Goal: Task Accomplishment & Management: Use online tool/utility

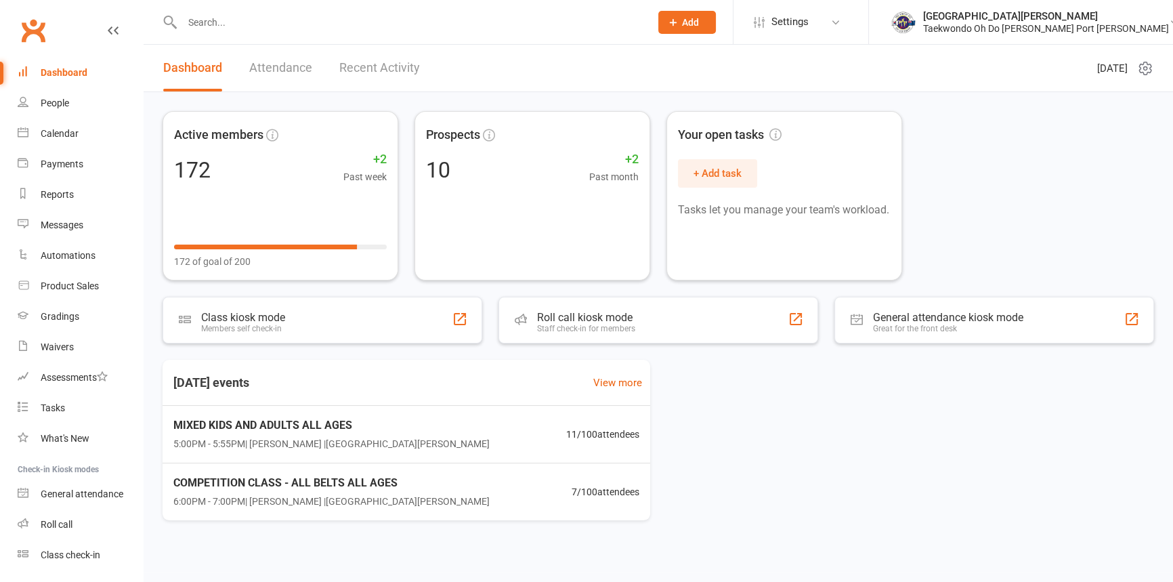
click at [221, 22] on input "text" at bounding box center [409, 22] width 463 height 19
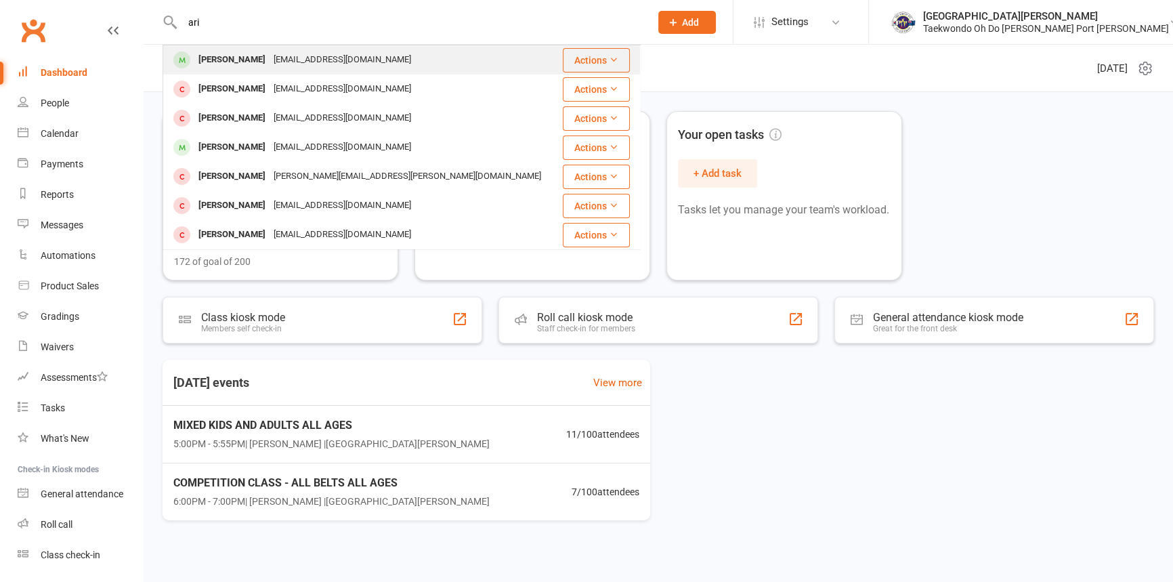
type input "ari"
click at [244, 55] on div "[PERSON_NAME]" at bounding box center [231, 60] width 75 height 20
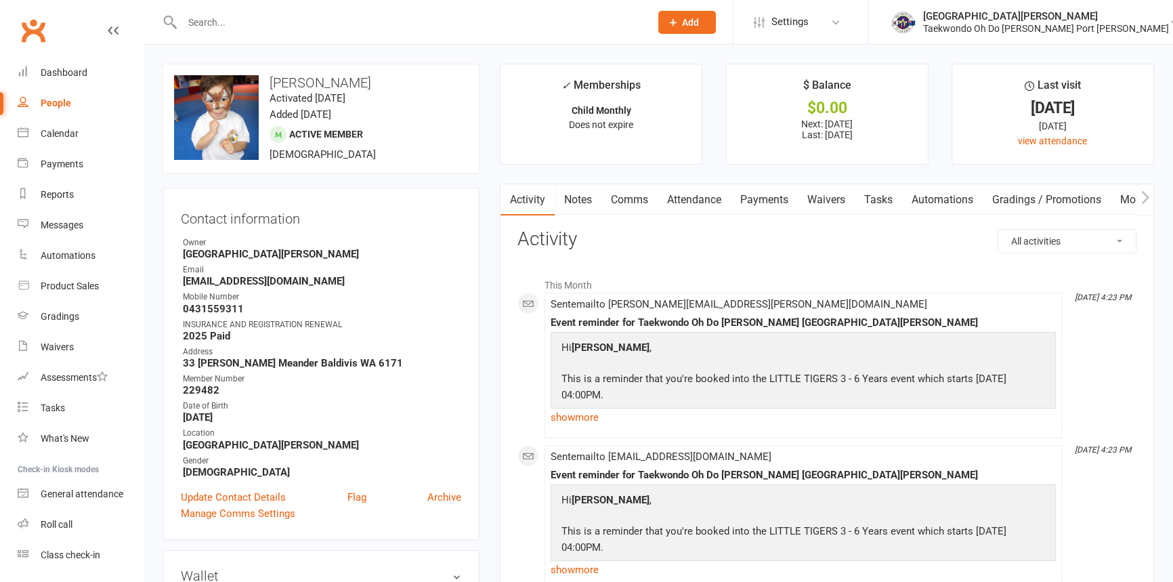
click at [772, 198] on link "Payments" at bounding box center [764, 199] width 67 height 31
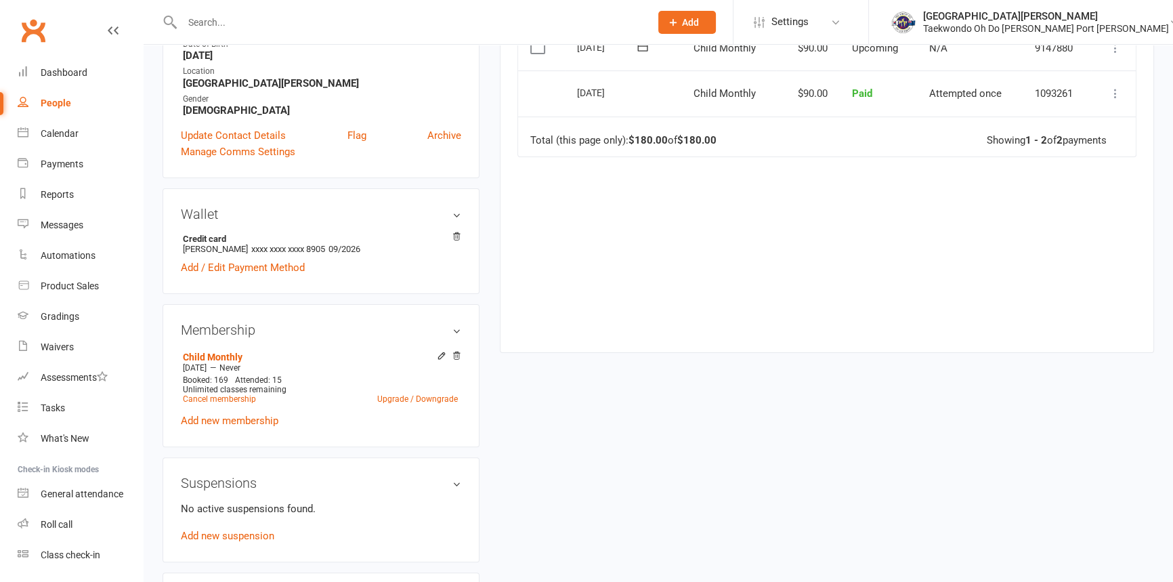
scroll to position [369, 0]
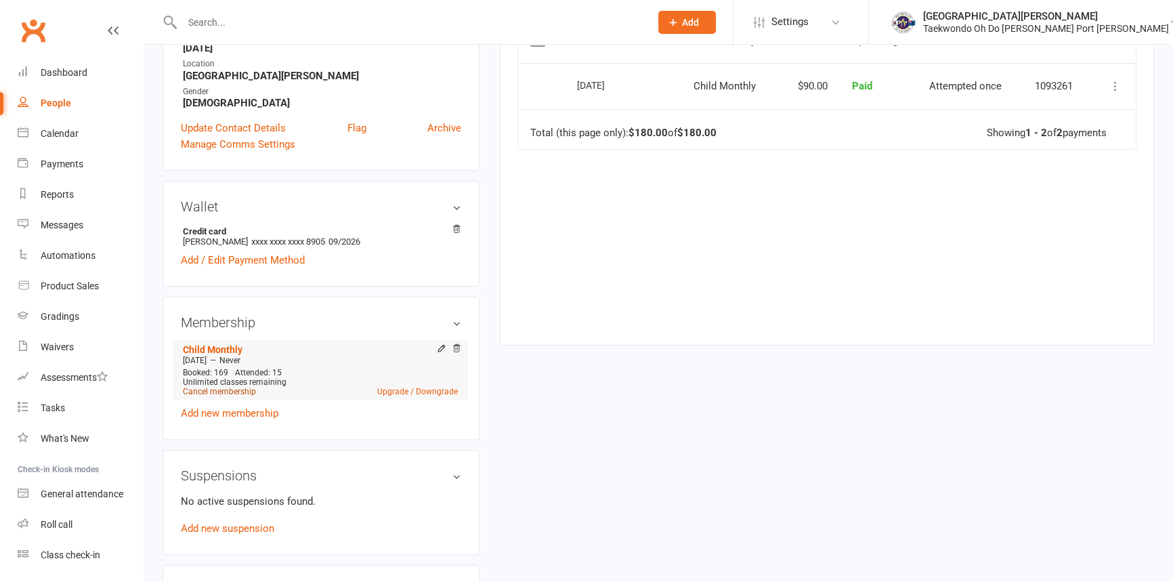
click at [236, 396] on link "Cancel membership" at bounding box center [219, 391] width 73 height 9
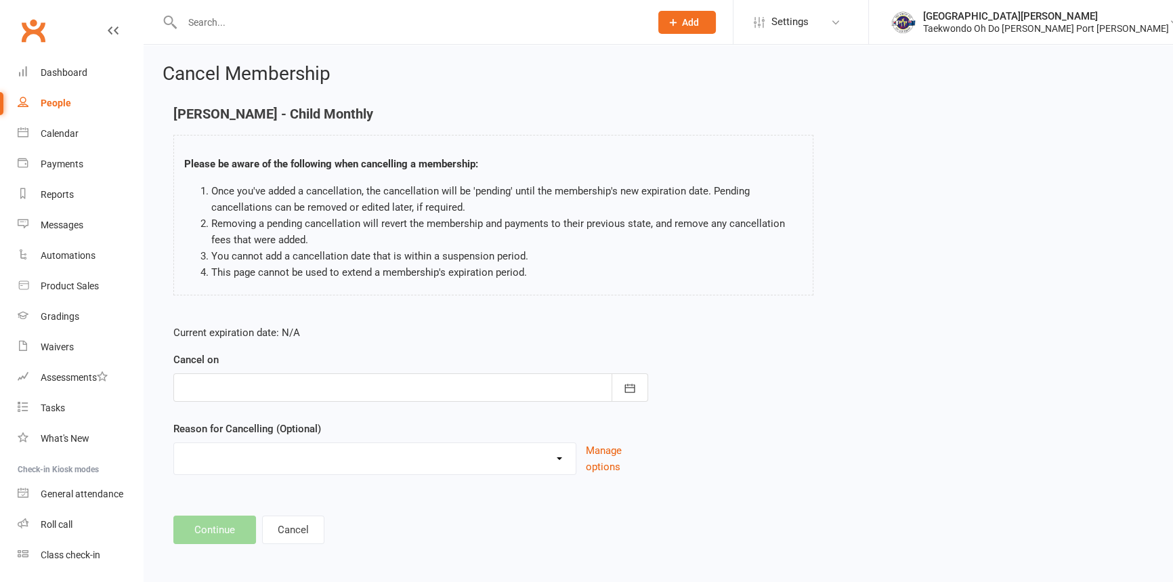
click at [236, 394] on div at bounding box center [410, 387] width 475 height 28
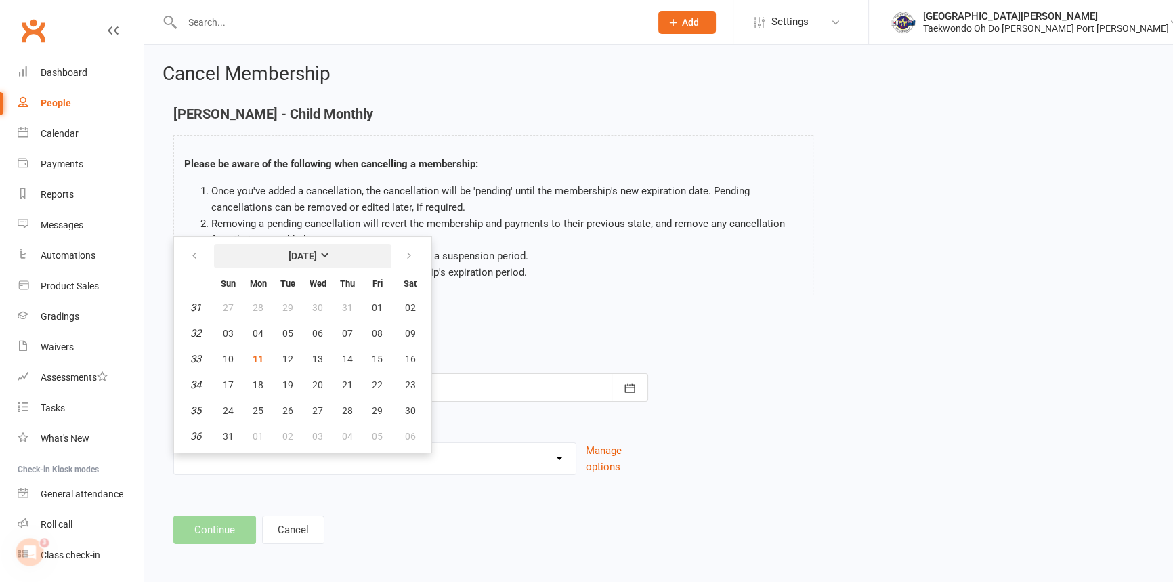
click at [317, 260] on strong "August 2025" at bounding box center [303, 256] width 28 height 11
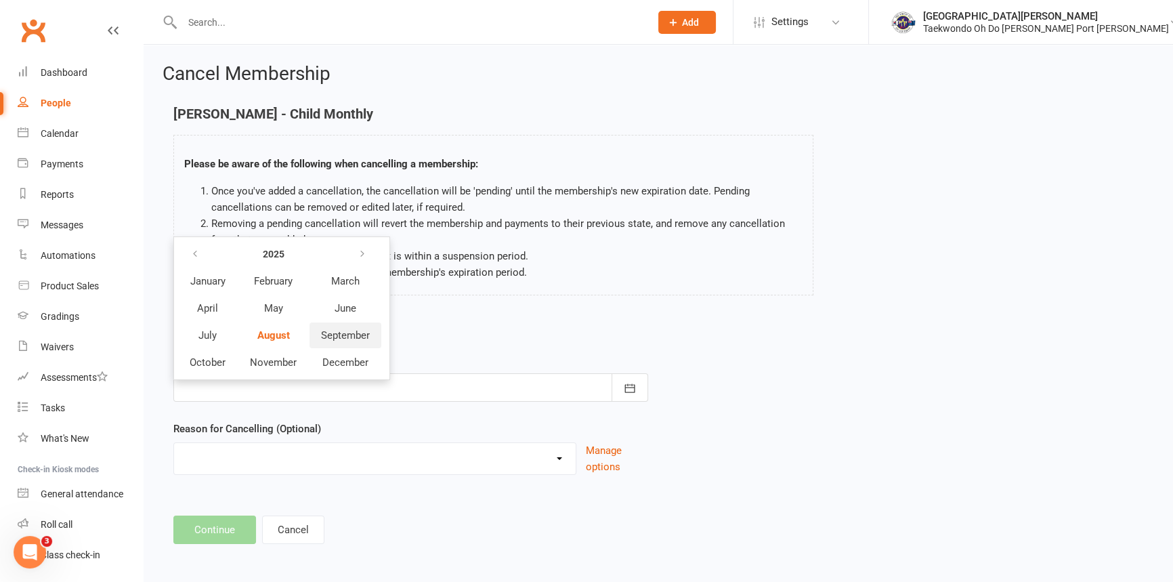
click at [364, 341] on span "September" at bounding box center [345, 335] width 49 height 12
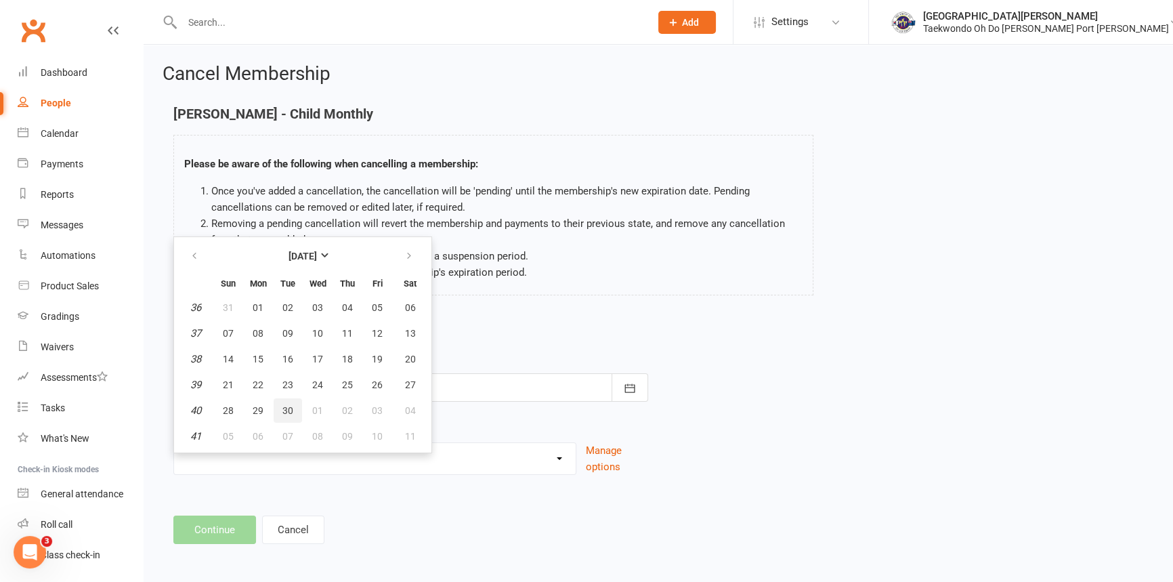
click at [292, 416] on span "30" at bounding box center [288, 410] width 11 height 11
type input "30 Sep 2025"
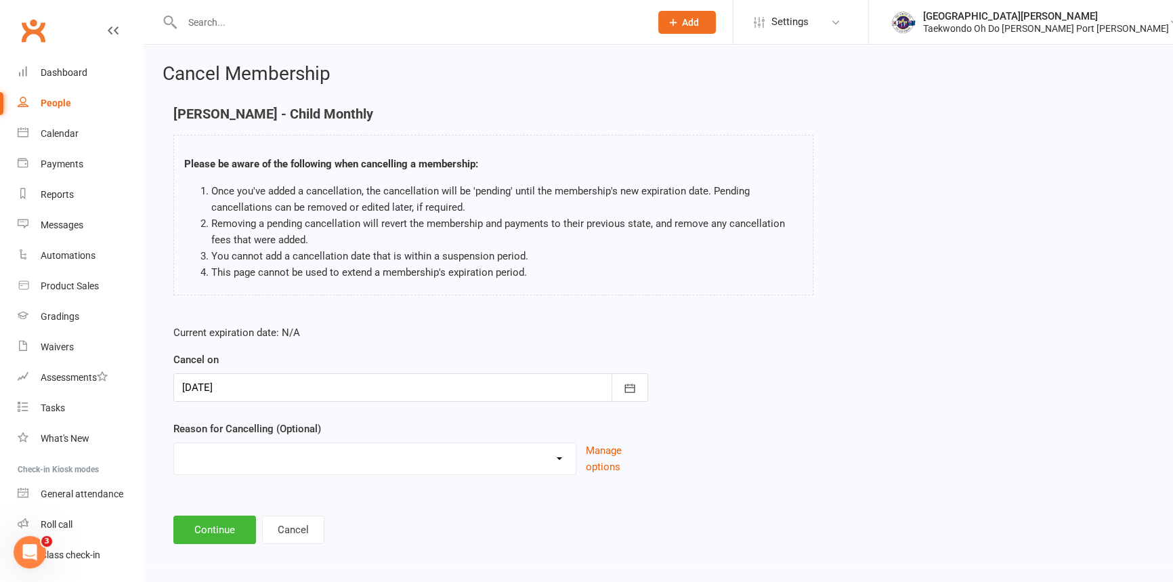
click at [275, 470] on select "Holiday Injury Other reason" at bounding box center [375, 456] width 402 height 27
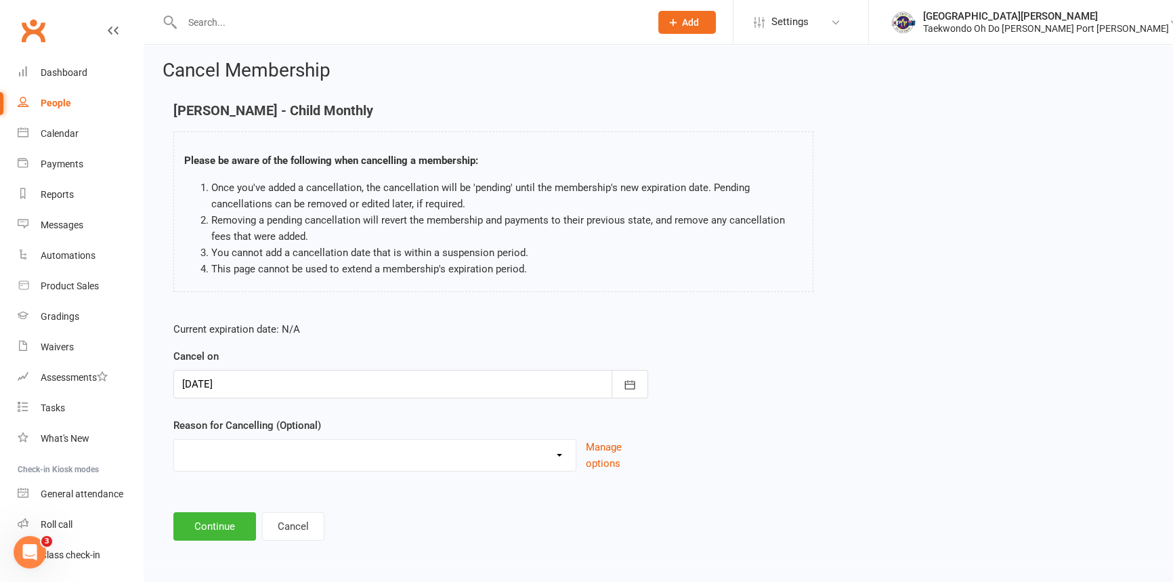
scroll to position [18, 0]
click at [272, 452] on select "Holiday Injury Other reason" at bounding box center [375, 453] width 402 height 27
select select "2"
click at [174, 440] on select "Holiday Injury Other reason" at bounding box center [375, 453] width 402 height 27
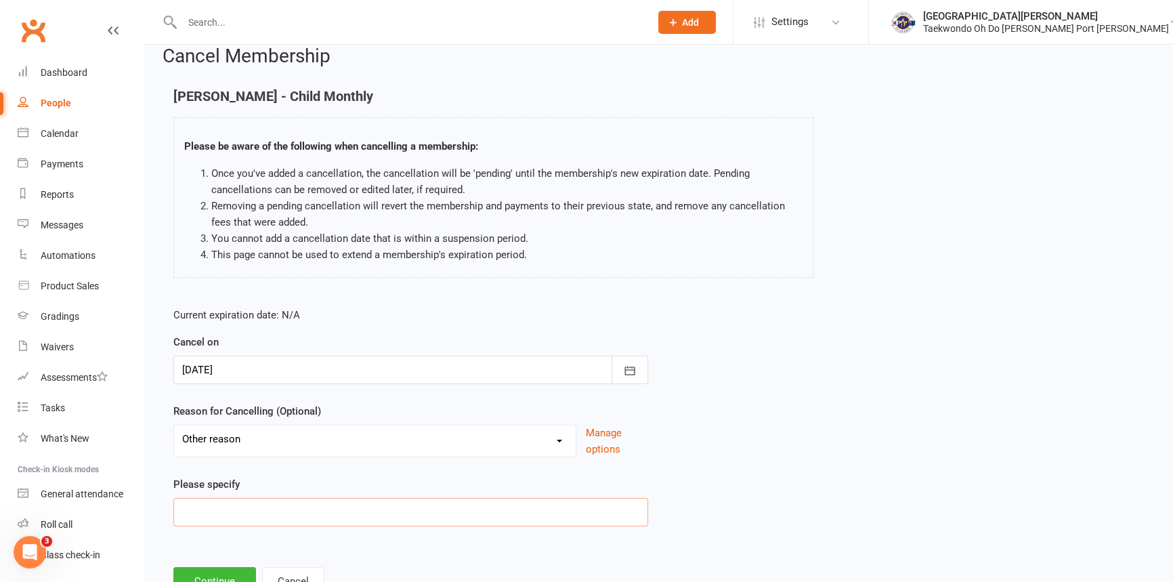
click at [253, 522] on input at bounding box center [410, 512] width 475 height 28
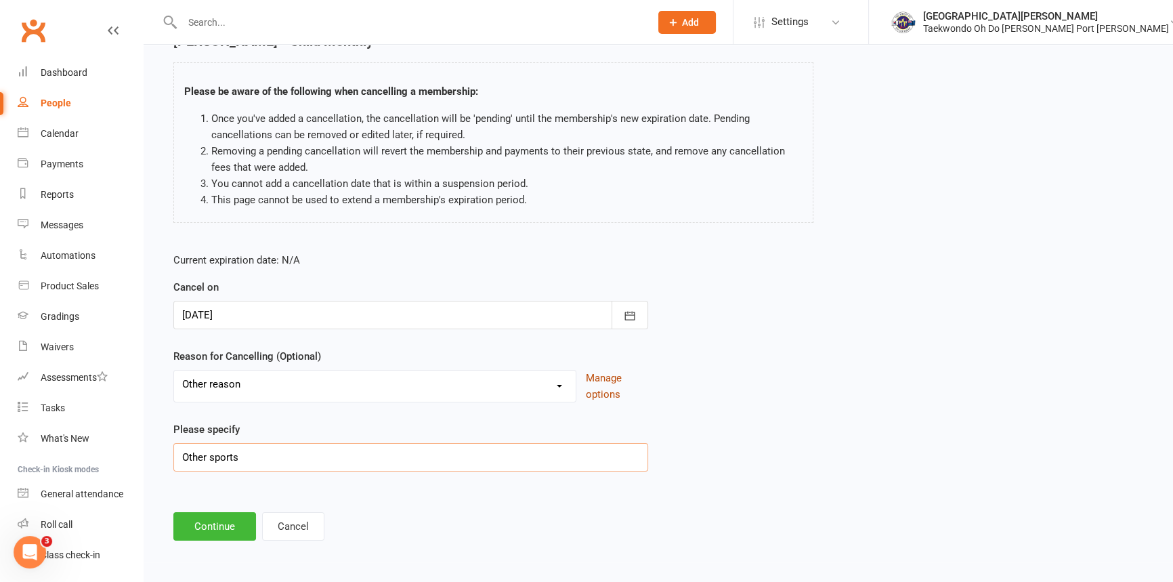
scroll to position [88, 0]
type input "Other sports"
click at [216, 520] on button "Continue" at bounding box center [214, 526] width 83 height 28
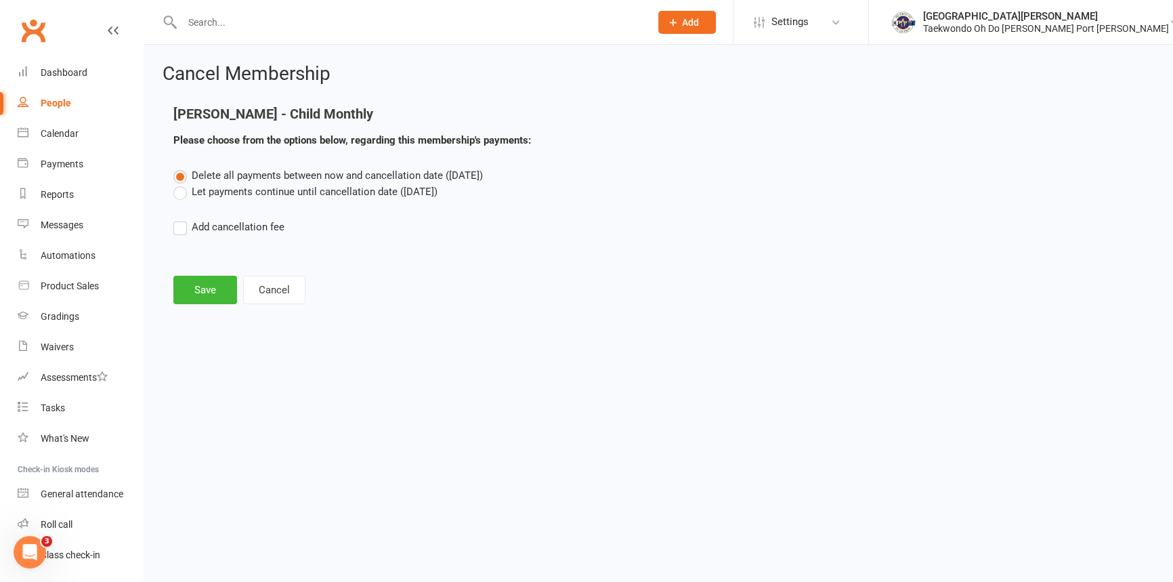
scroll to position [0, 0]
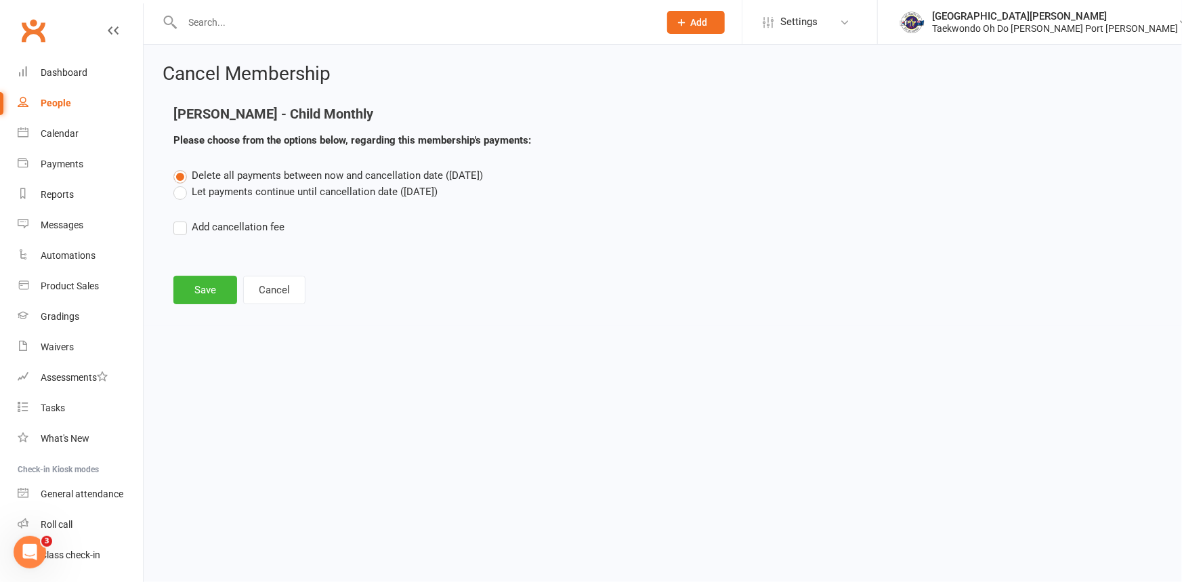
click at [179, 192] on label "Let payments continue until cancellation date (Sep 30, 2025)" at bounding box center [305, 192] width 264 height 16
click at [179, 184] on input "Let payments continue until cancellation date (Sep 30, 2025)" at bounding box center [177, 184] width 9 height 0
click at [206, 293] on button "Save" at bounding box center [205, 290] width 64 height 28
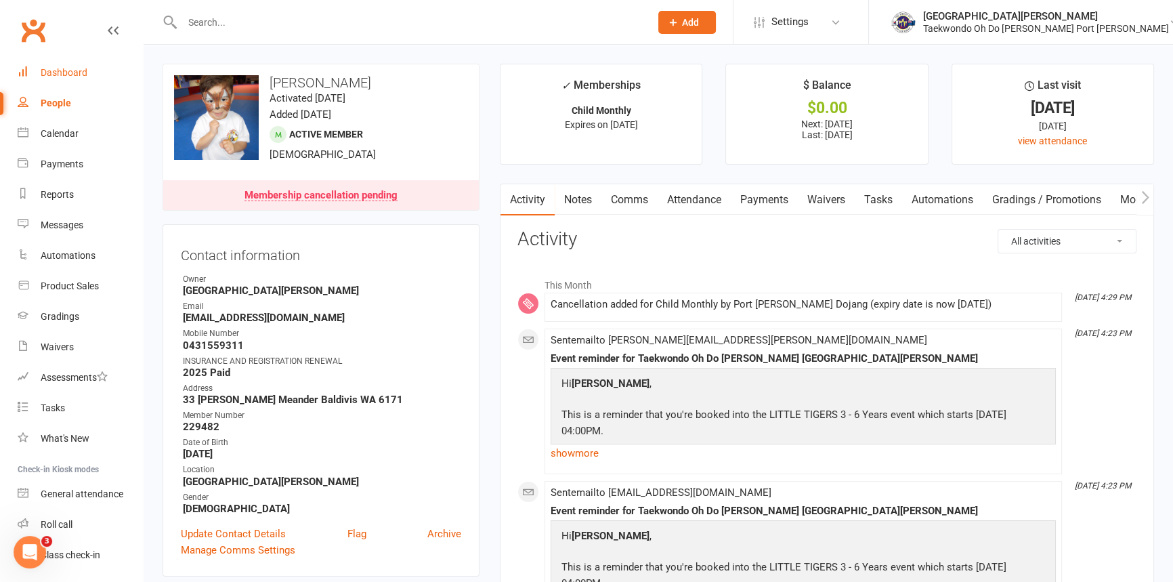
click at [62, 68] on div "Dashboard" at bounding box center [64, 72] width 47 height 11
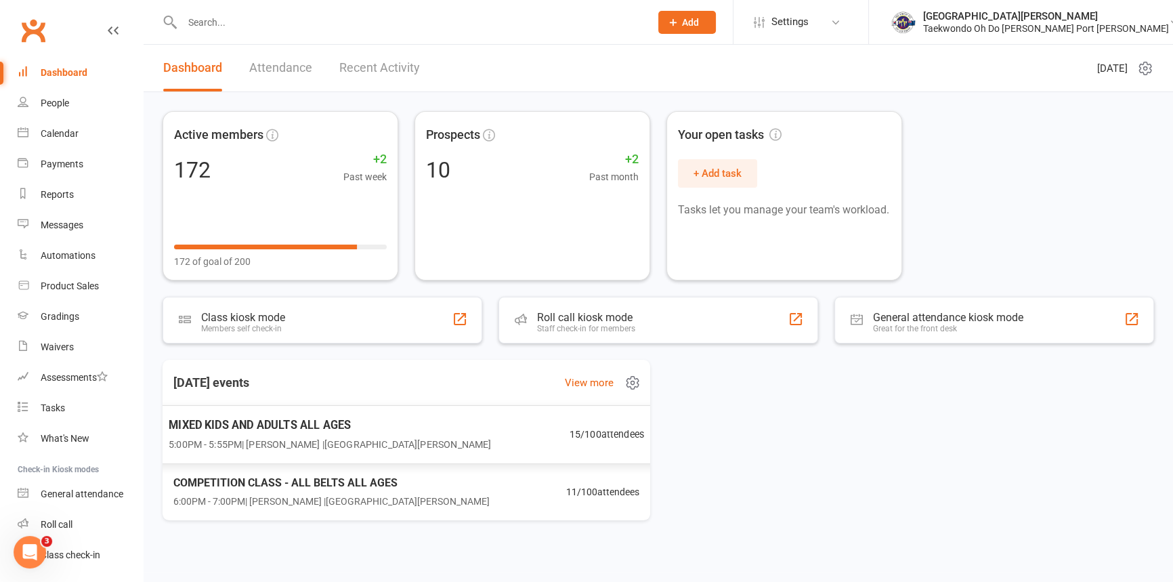
click at [252, 430] on span "MIXED KIDS AND ADULTS ALL AGES" at bounding box center [330, 425] width 322 height 18
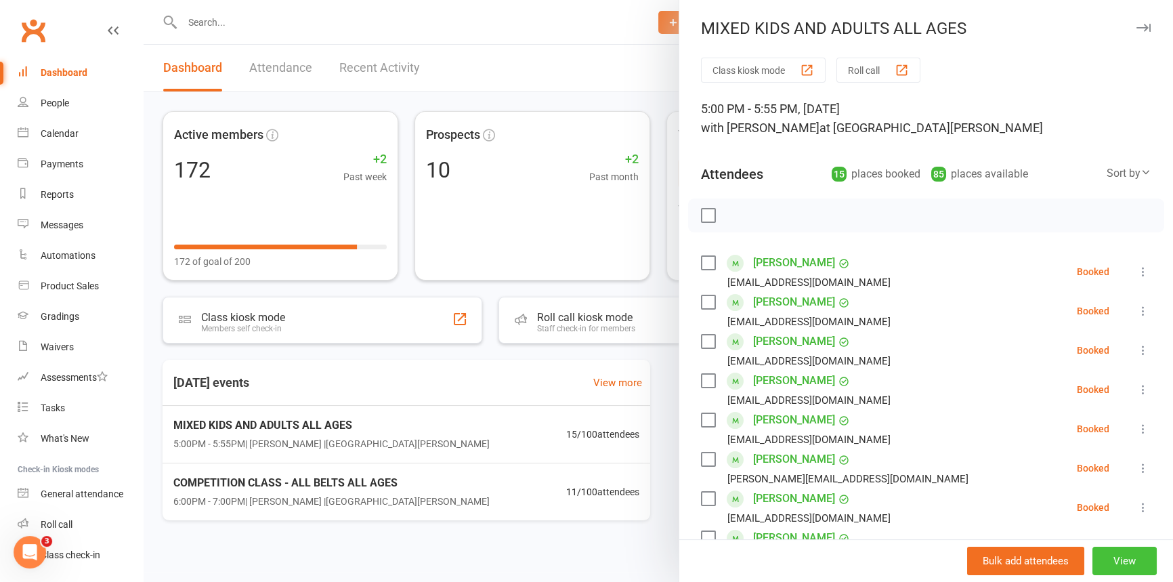
click at [1114, 564] on button "View" at bounding box center [1125, 561] width 64 height 28
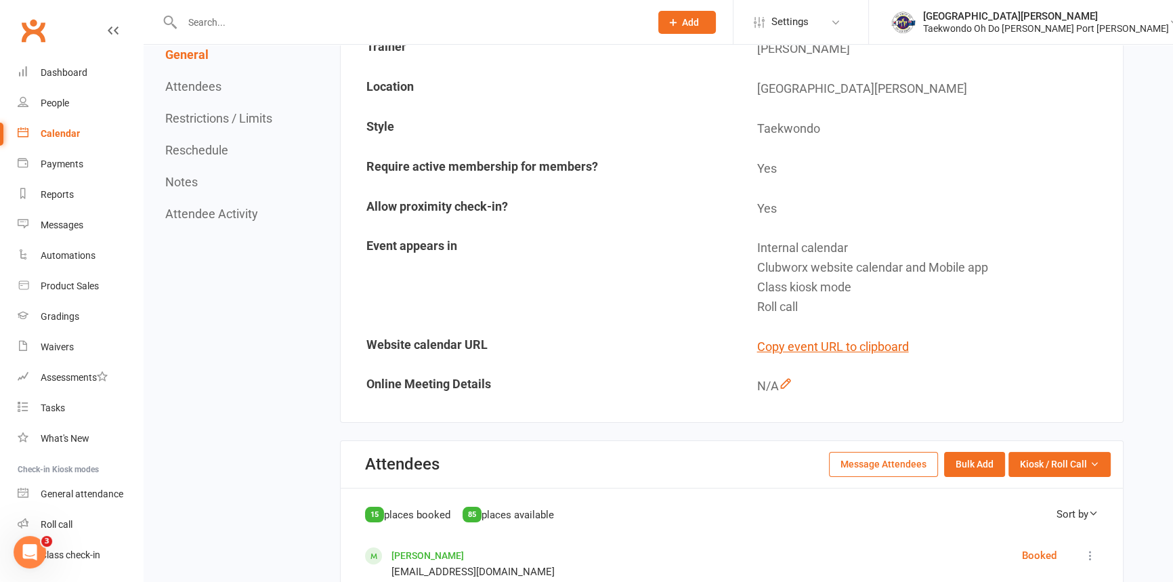
scroll to position [308, 0]
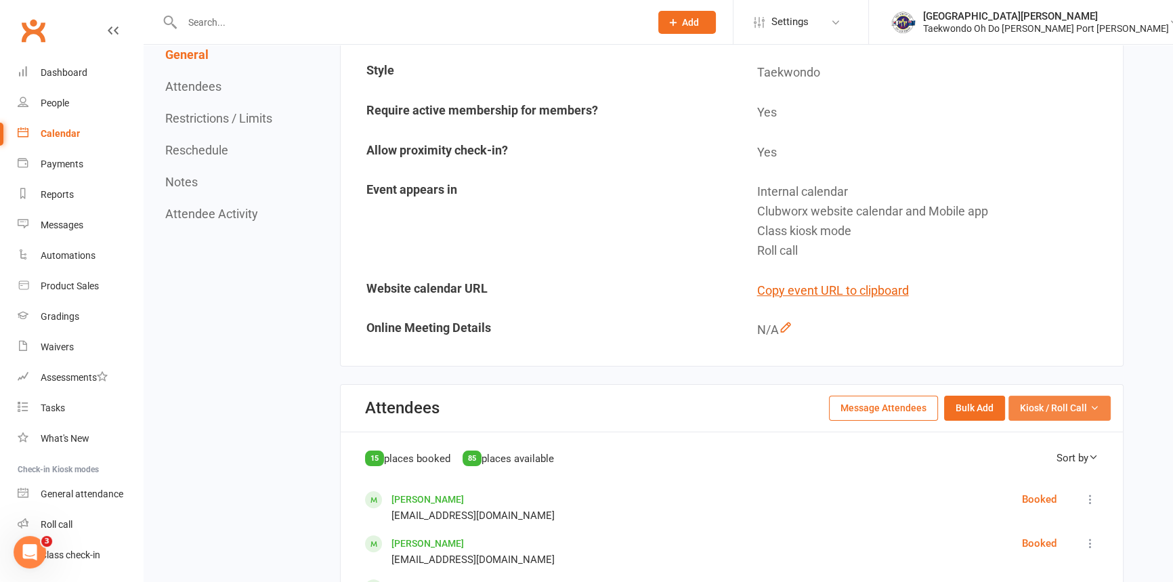
click at [1066, 405] on span "Kiosk / Roll Call" at bounding box center [1053, 407] width 67 height 15
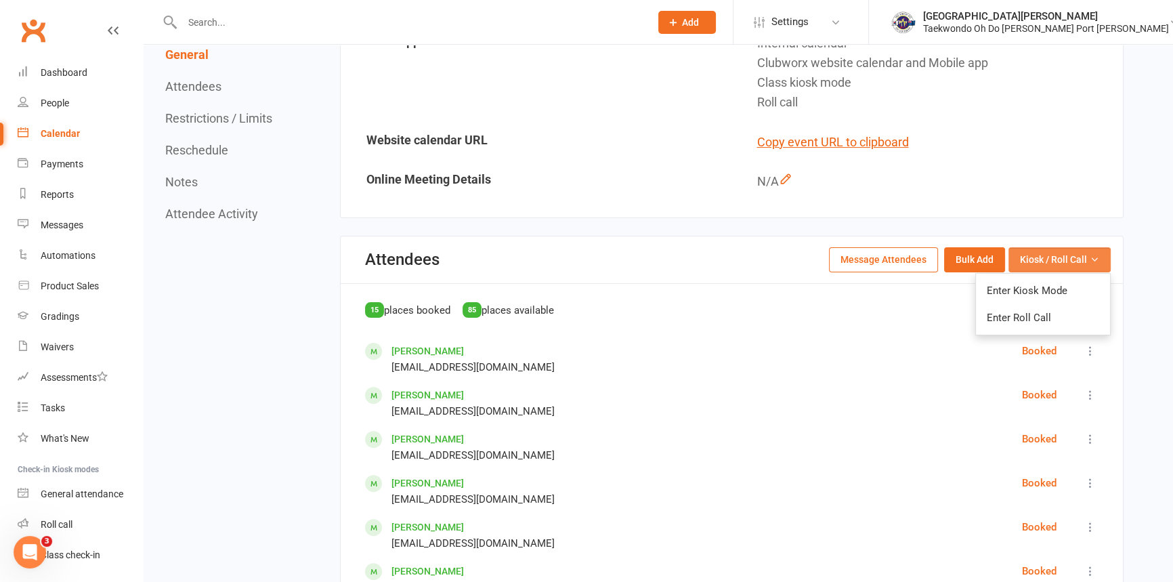
scroll to position [493, 0]
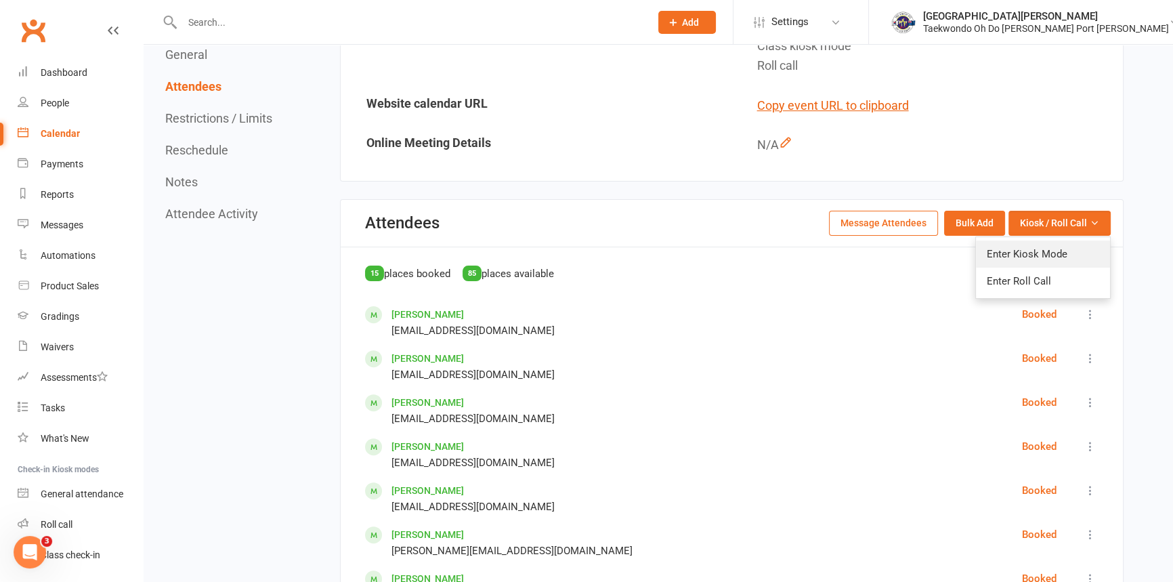
click at [1022, 257] on link "Enter Kiosk Mode" at bounding box center [1043, 254] width 134 height 27
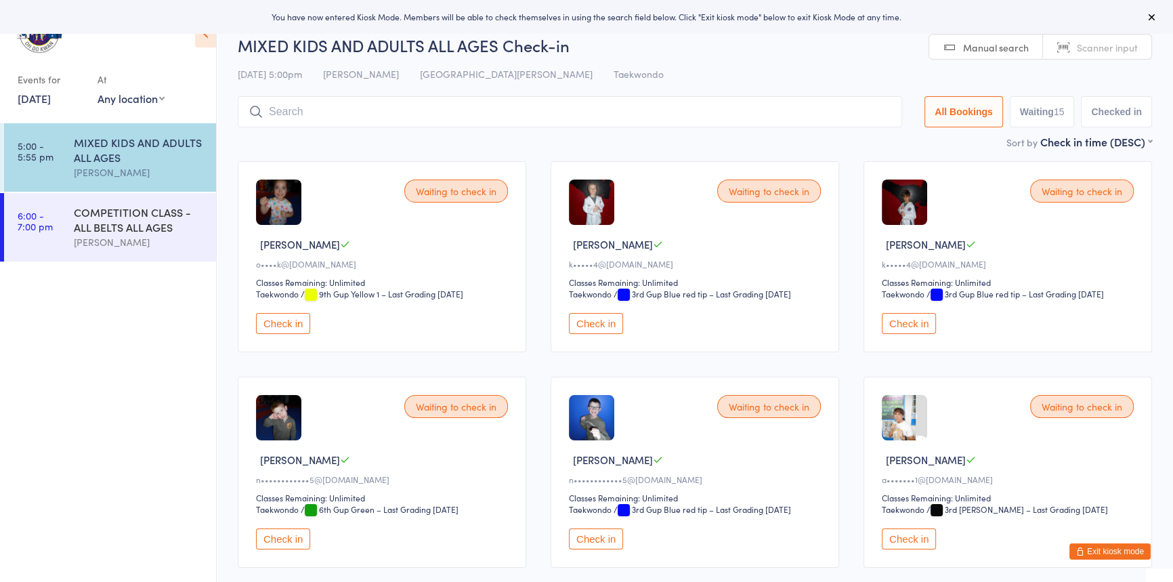
click at [589, 334] on button "Check in" at bounding box center [596, 323] width 54 height 21
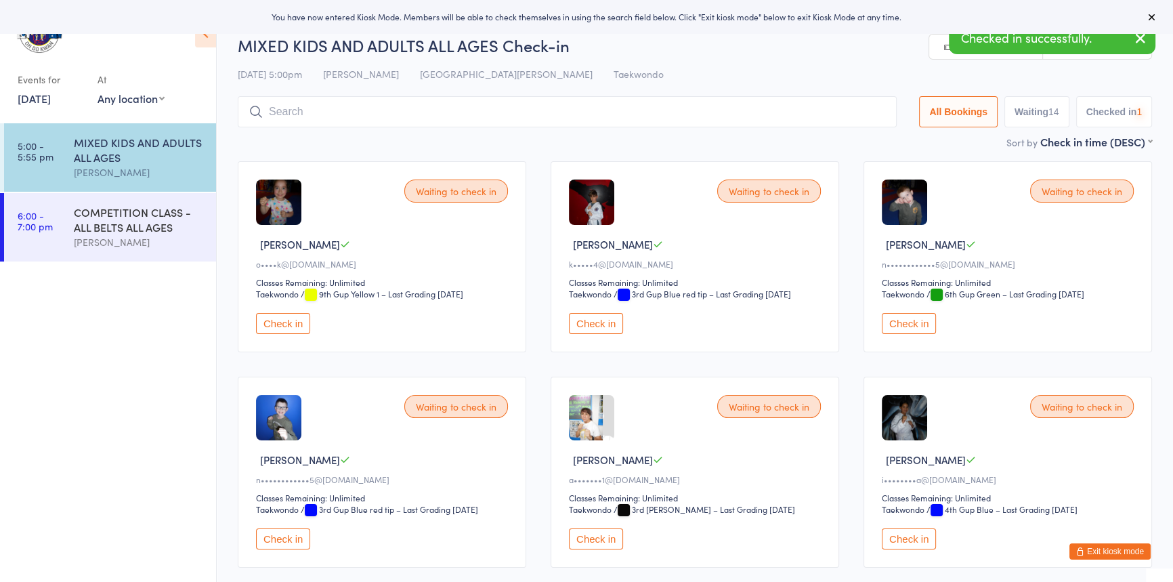
click at [592, 334] on button "Check in" at bounding box center [596, 323] width 54 height 21
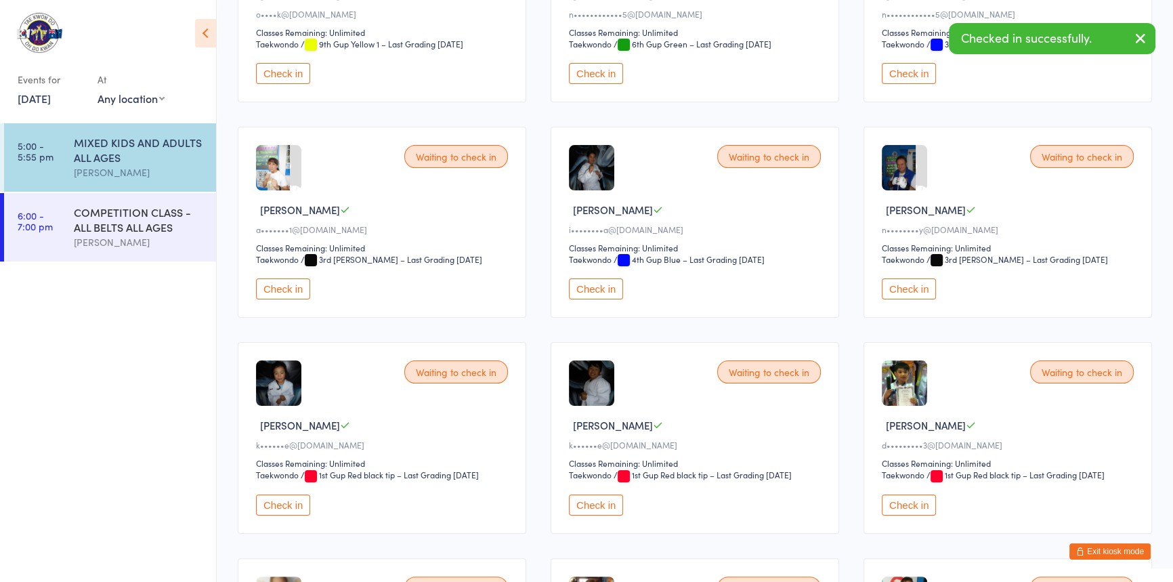
scroll to position [369, 0]
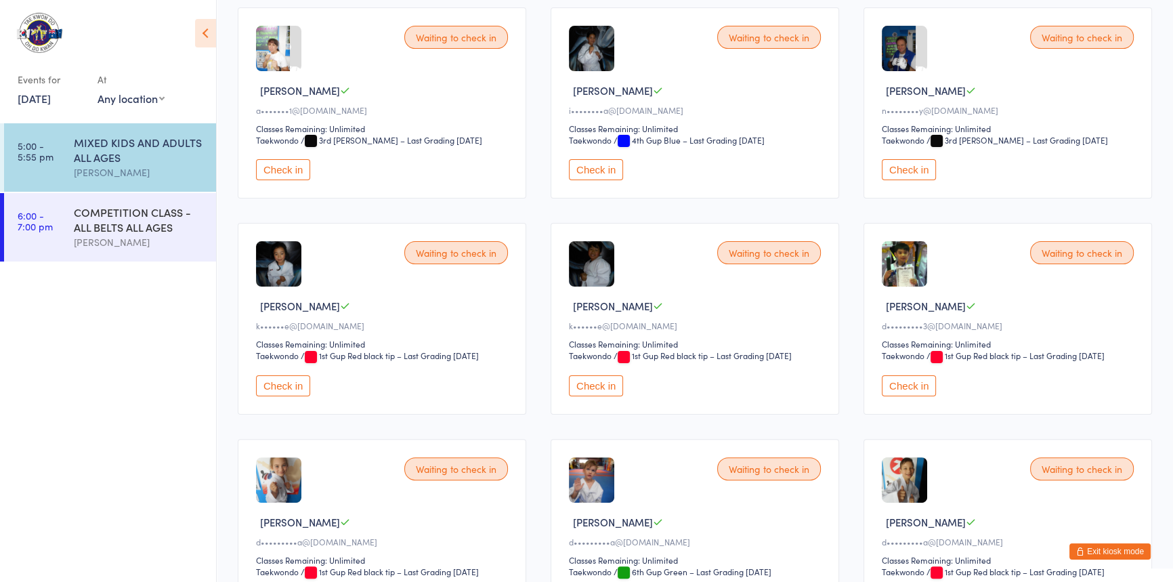
click at [272, 396] on button "Check in" at bounding box center [283, 385] width 54 height 21
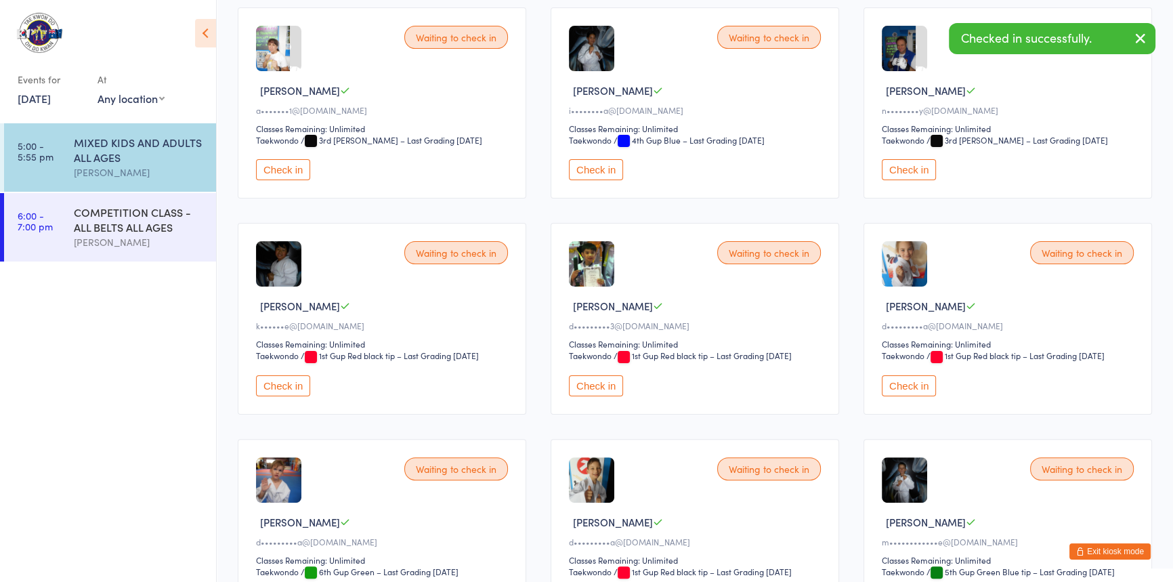
click at [285, 396] on button "Check in" at bounding box center [283, 385] width 54 height 21
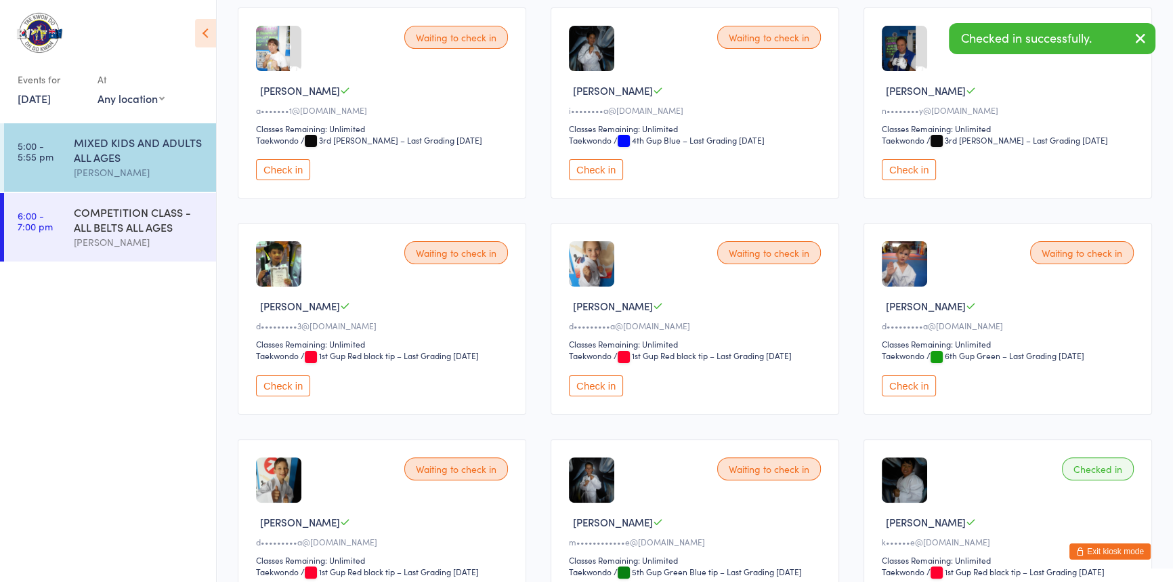
click at [283, 396] on button "Check in" at bounding box center [283, 385] width 54 height 21
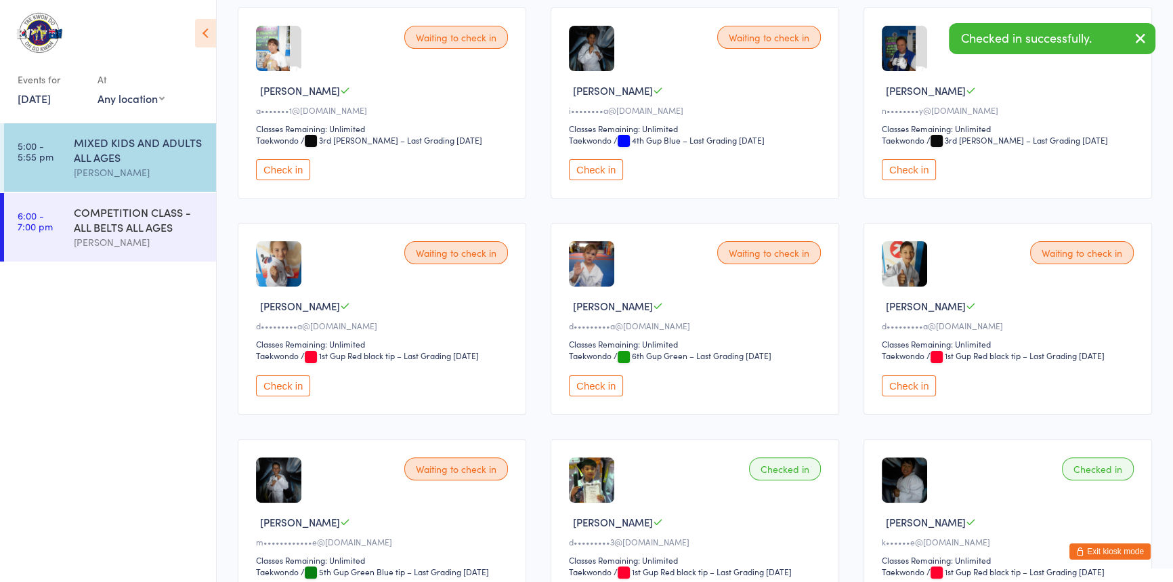
click at [297, 396] on button "Check in" at bounding box center [283, 385] width 54 height 21
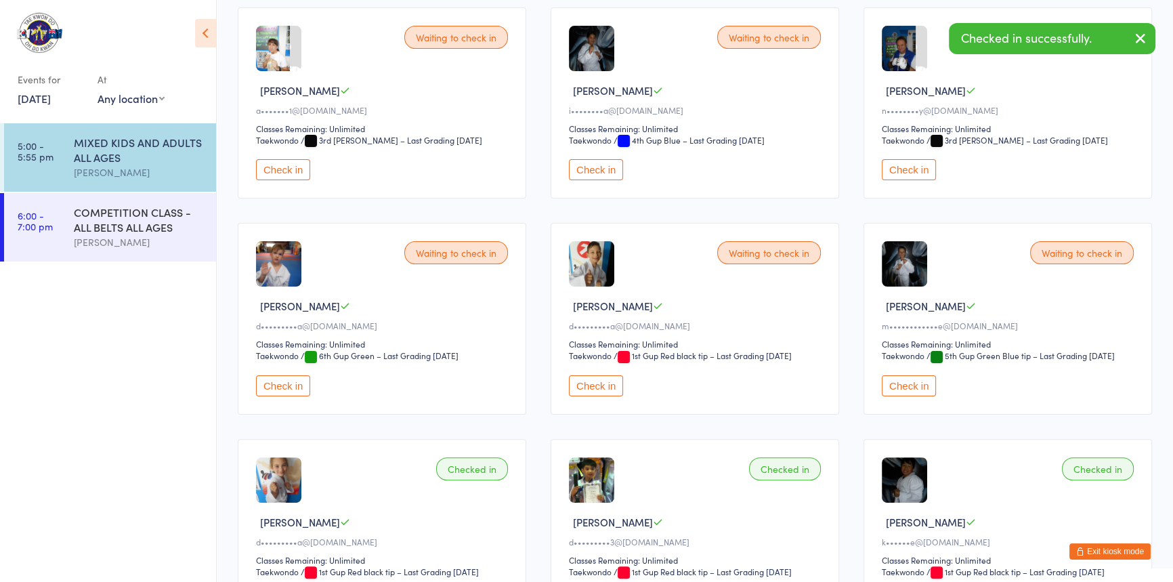
click at [297, 396] on button "Check in" at bounding box center [283, 385] width 54 height 21
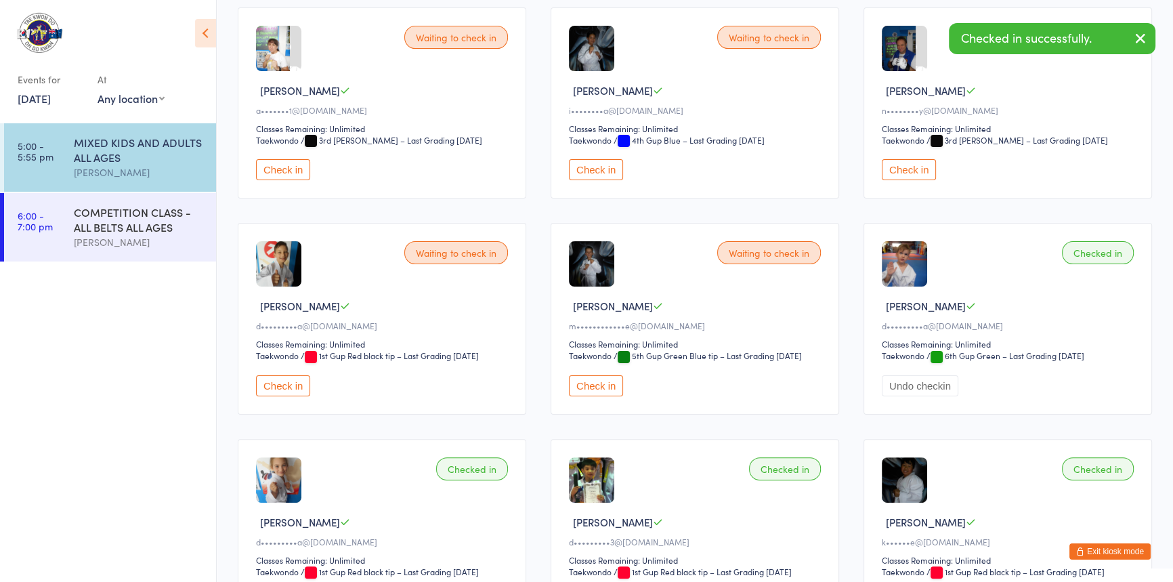
click at [297, 396] on button "Check in" at bounding box center [283, 385] width 54 height 21
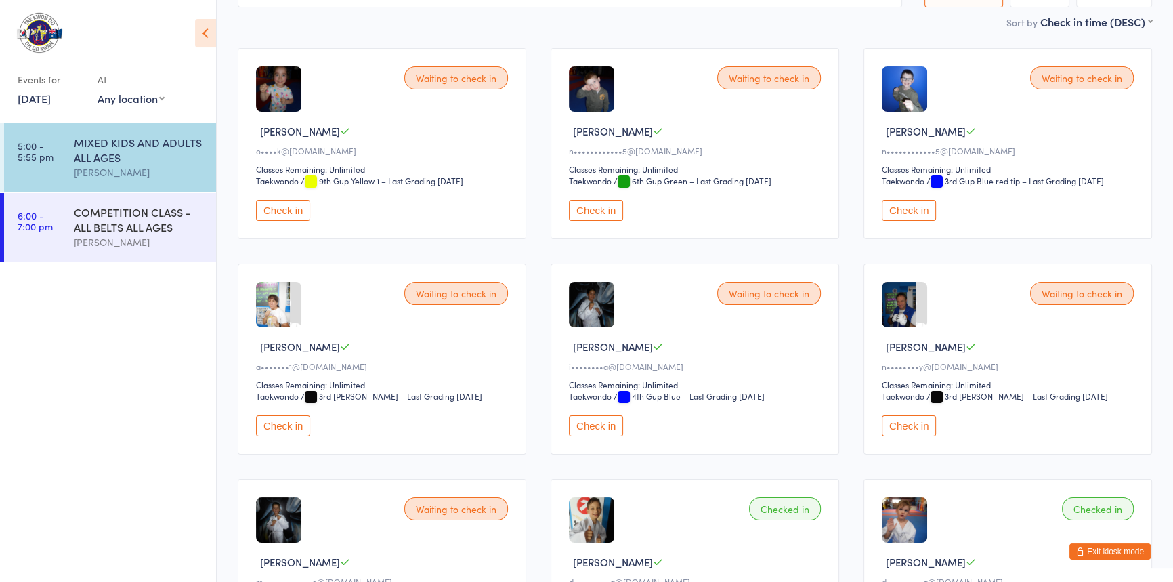
scroll to position [0, 0]
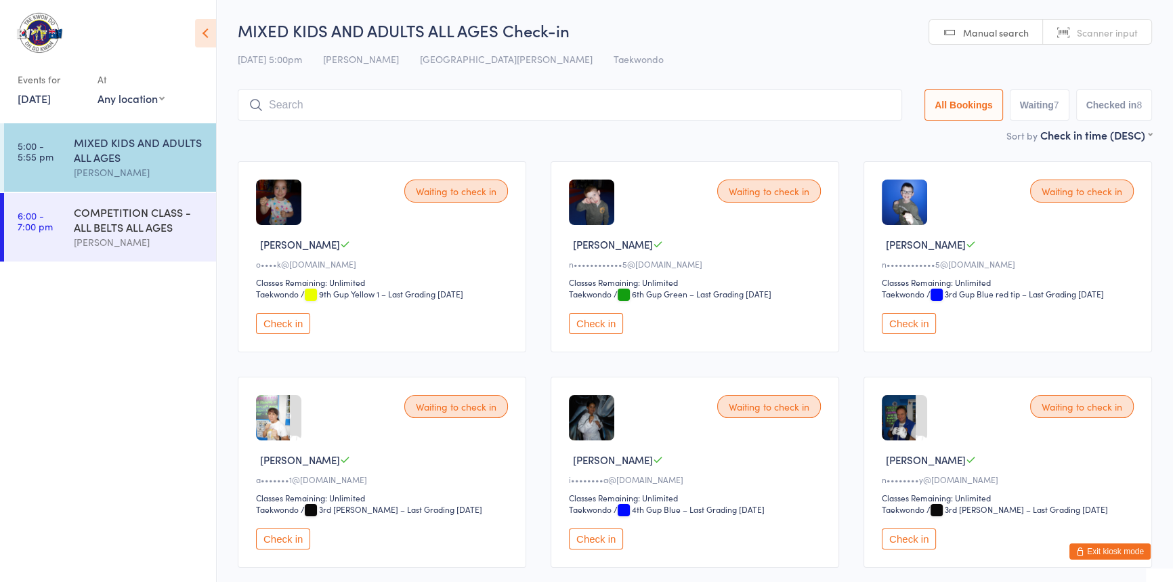
click at [285, 99] on input "search" at bounding box center [570, 104] width 665 height 31
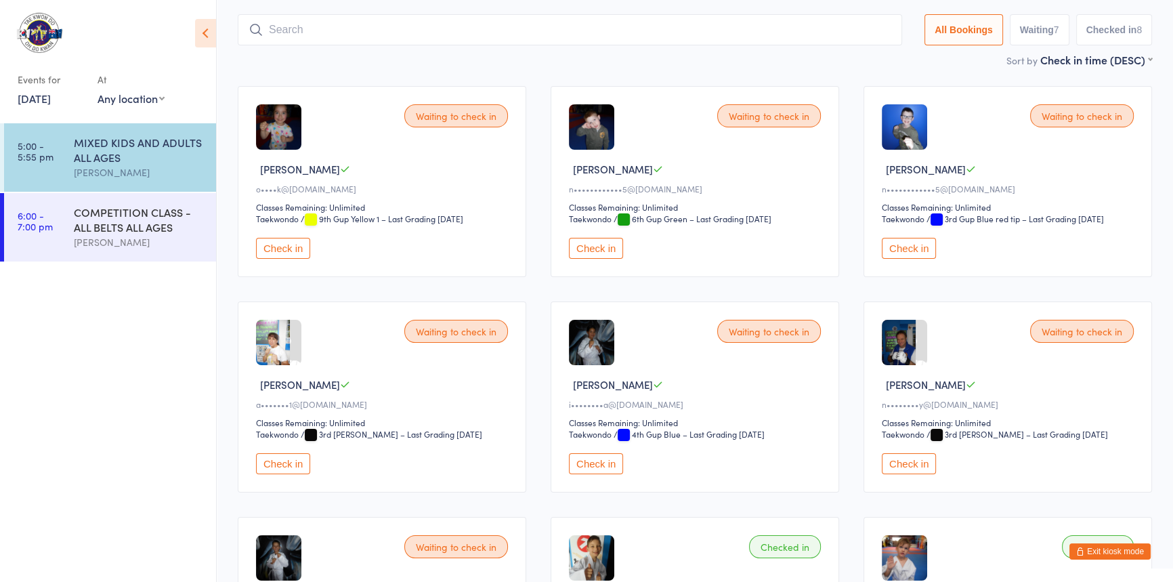
scroll to position [89, 0]
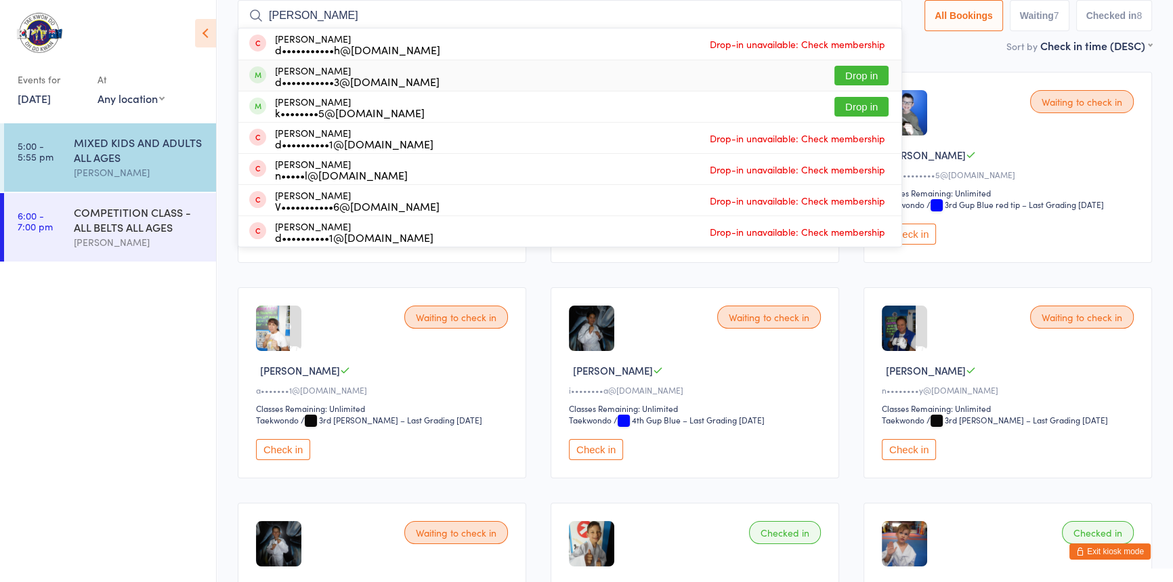
type input "damian"
click at [835, 70] on button "Drop in" at bounding box center [862, 76] width 54 height 20
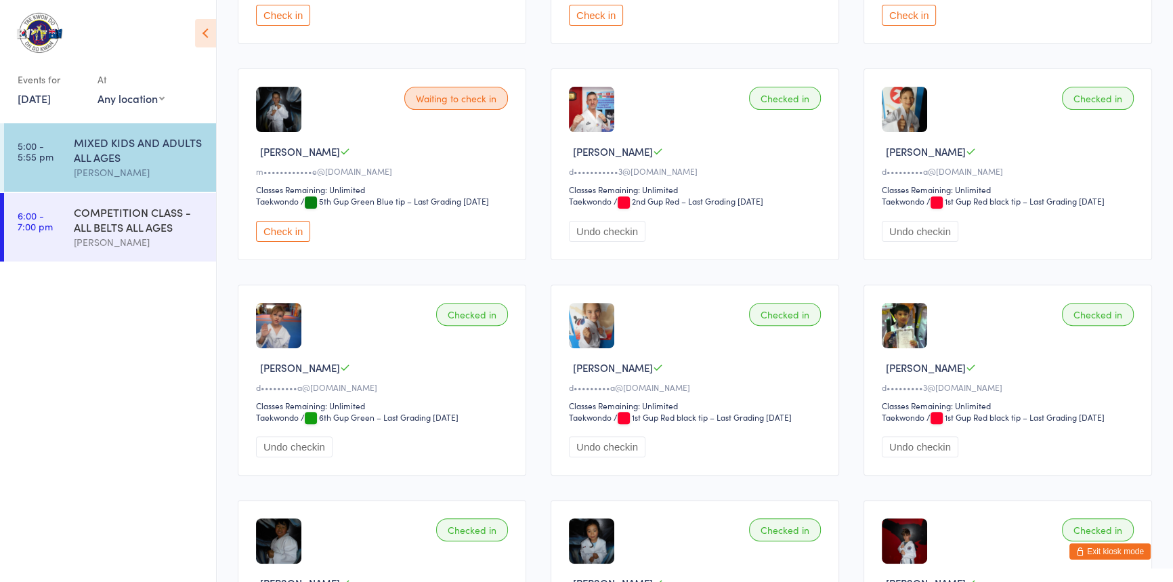
scroll to position [521, 0]
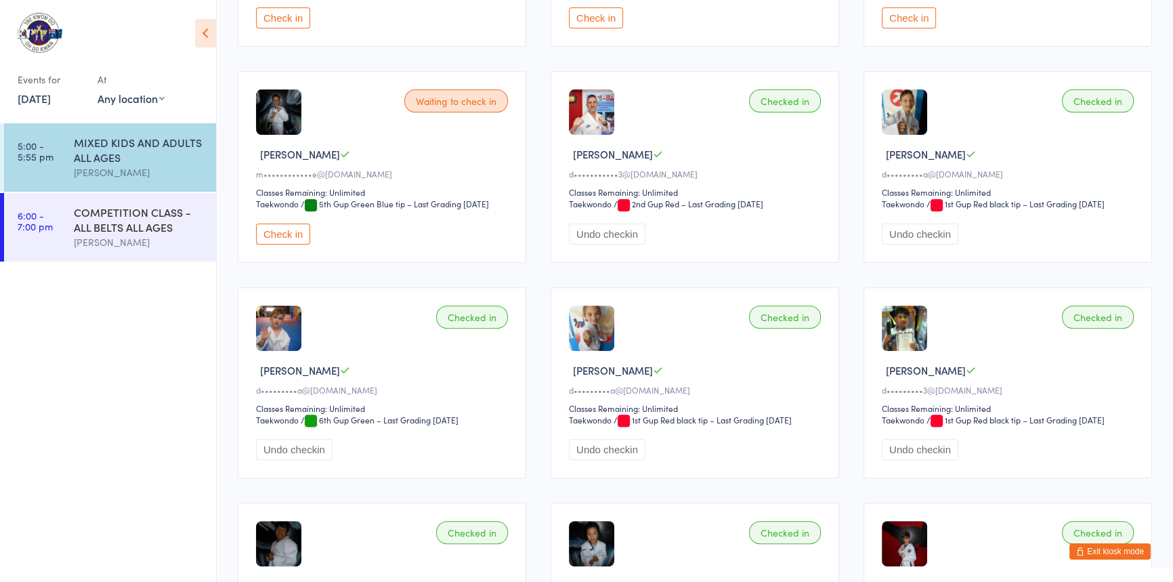
click at [1086, 545] on button "Exit kiosk mode" at bounding box center [1110, 551] width 81 height 16
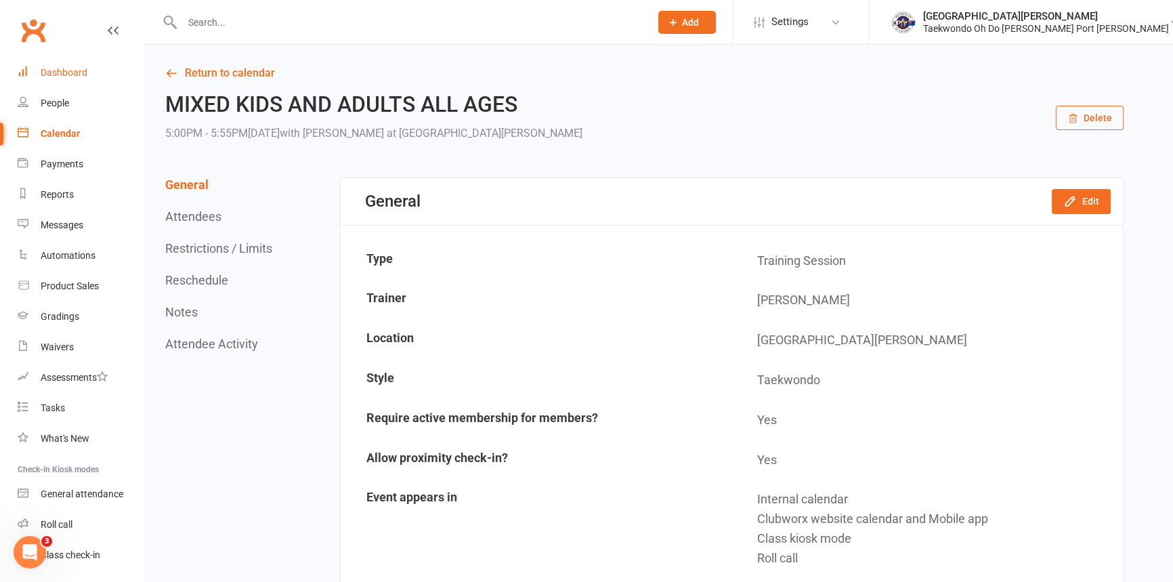
click at [67, 68] on div "Dashboard" at bounding box center [64, 72] width 47 height 11
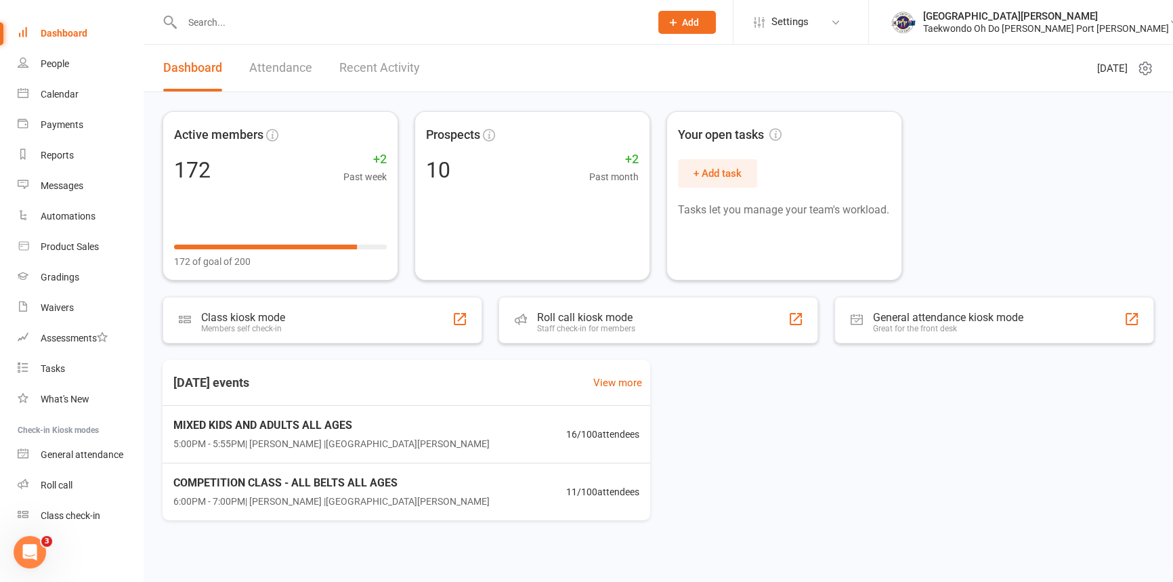
scroll to position [69, 0]
click at [97, 510] on div "Class check-in" at bounding box center [71, 515] width 60 height 11
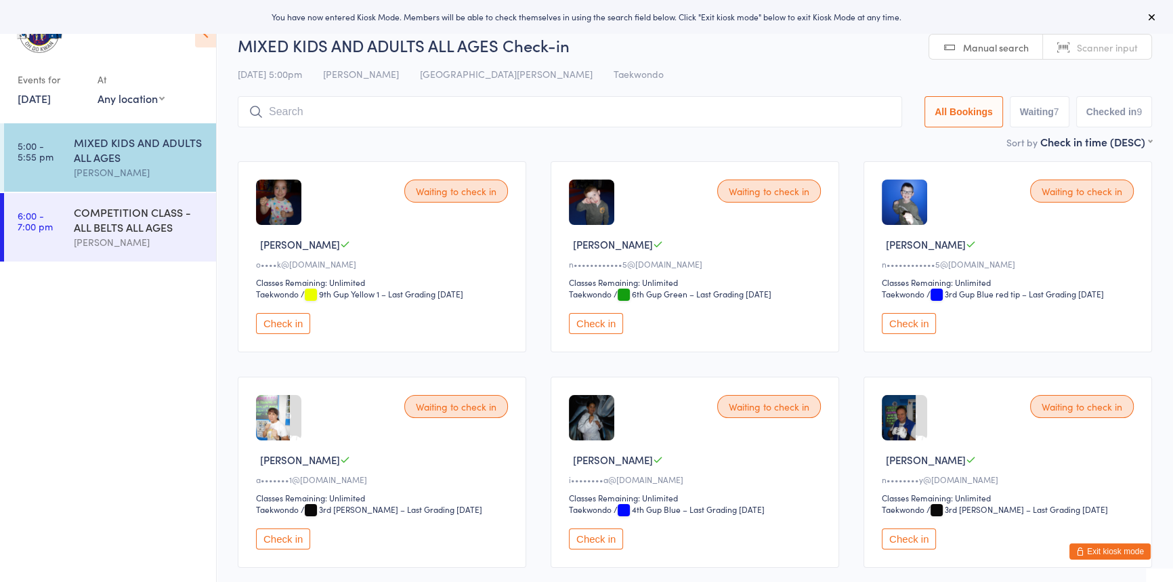
click at [1086, 549] on button "Exit kiosk mode" at bounding box center [1110, 551] width 81 height 16
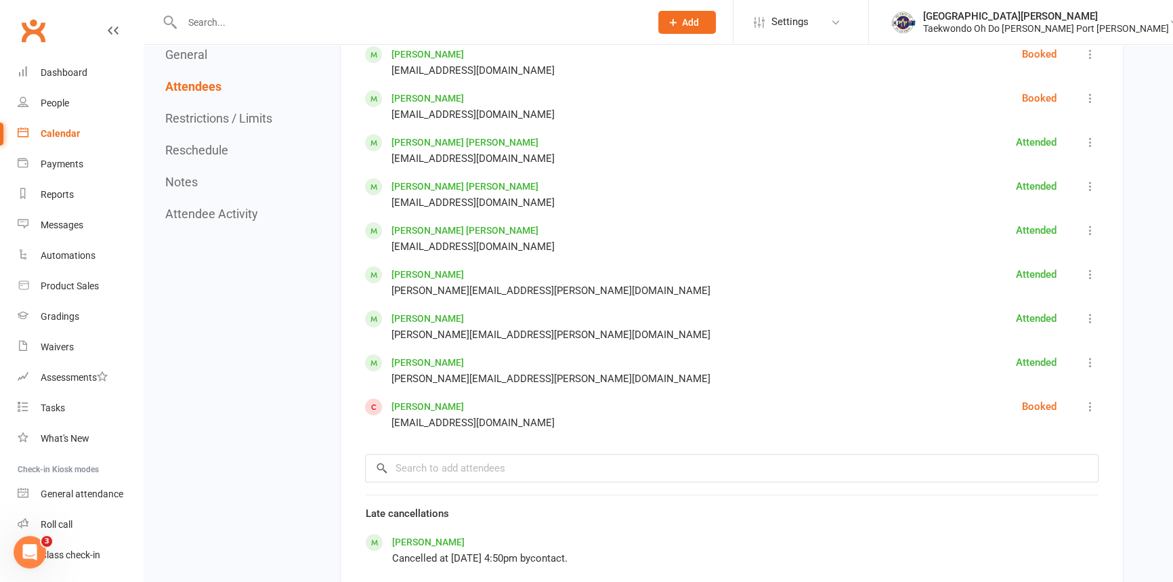
scroll to position [1047, 0]
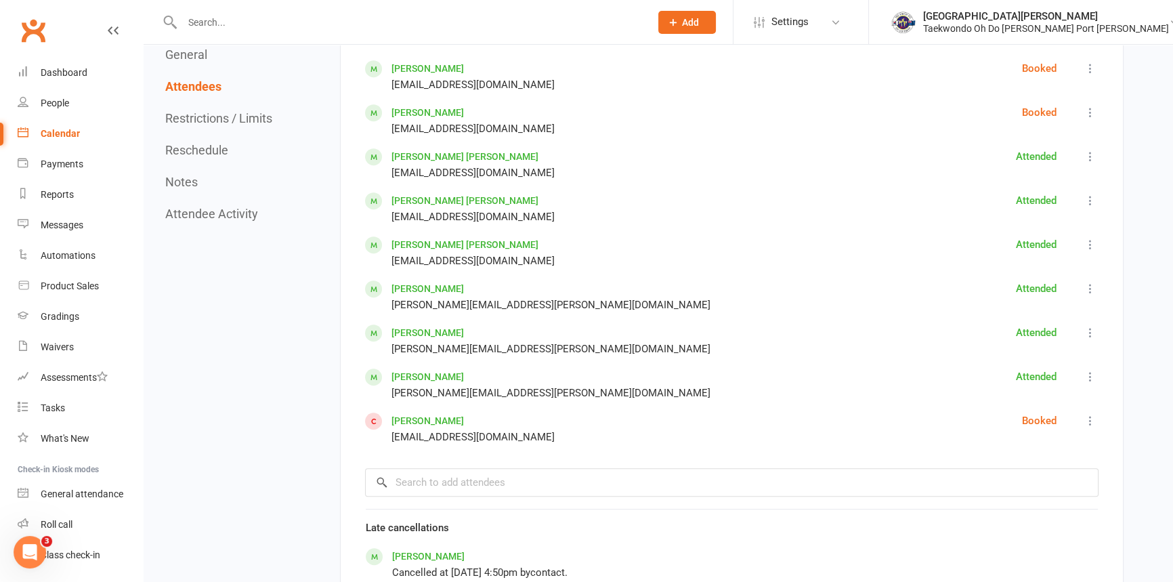
click at [1085, 427] on icon at bounding box center [1091, 421] width 14 height 14
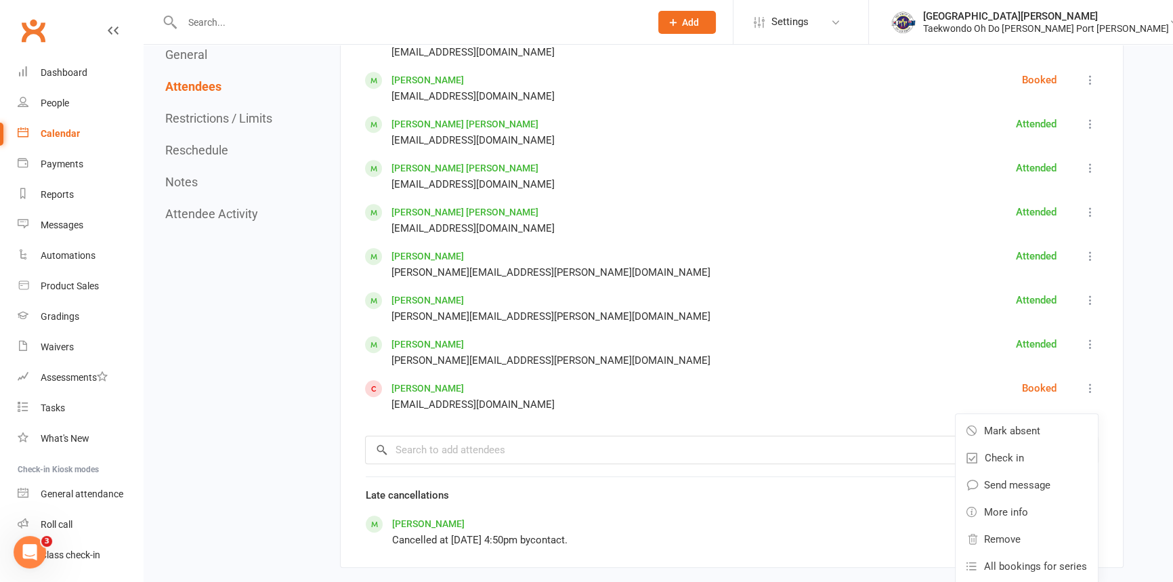
scroll to position [1170, 0]
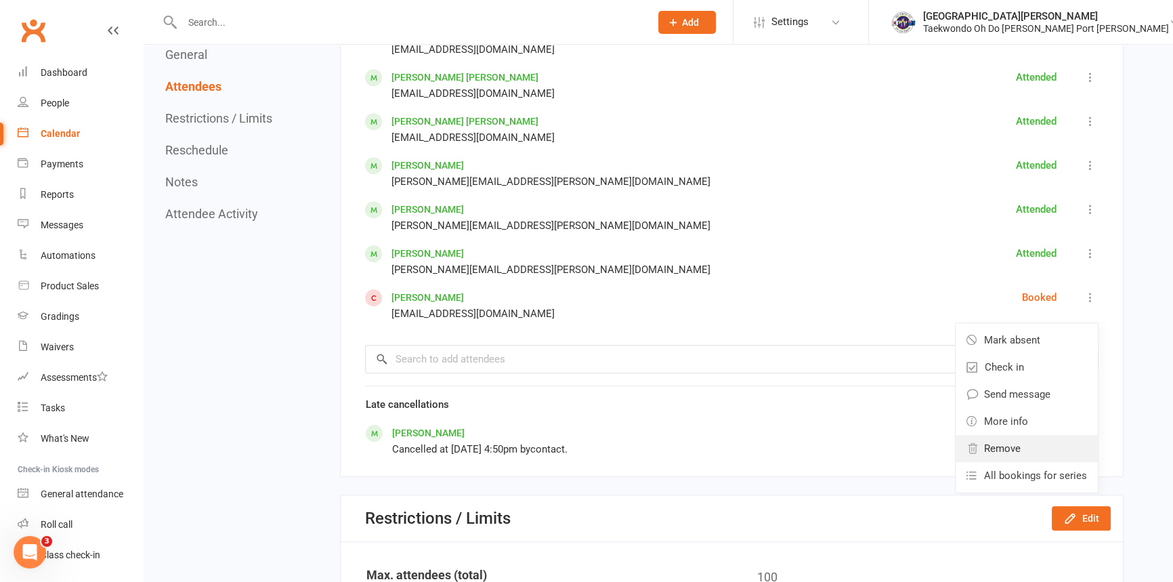
click at [1015, 457] on span "Remove" at bounding box center [1002, 448] width 37 height 16
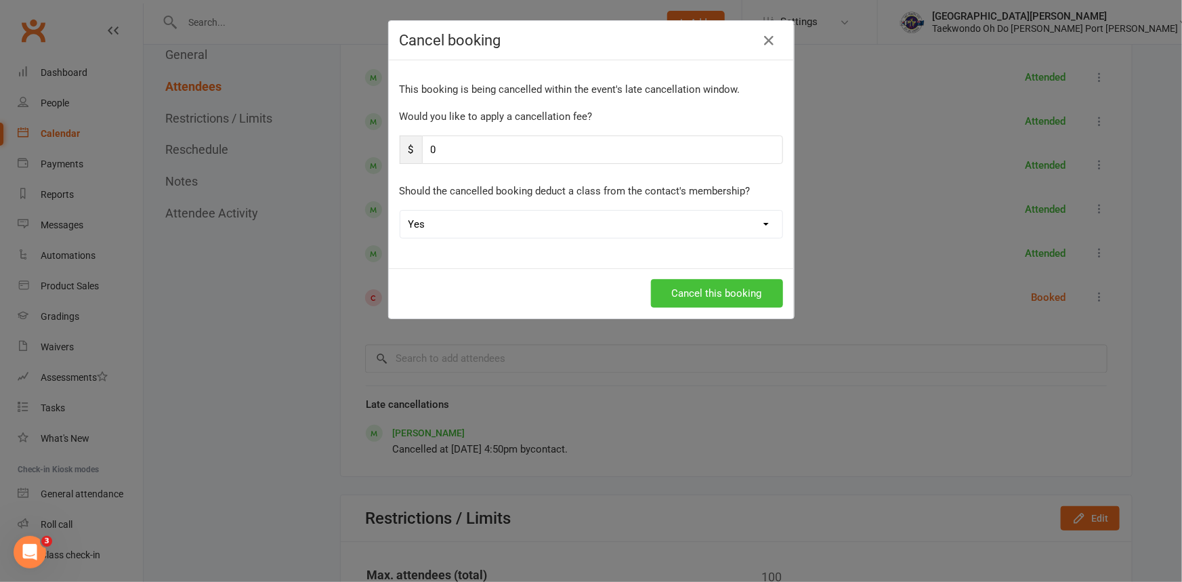
click at [714, 298] on button "Cancel this booking" at bounding box center [717, 293] width 132 height 28
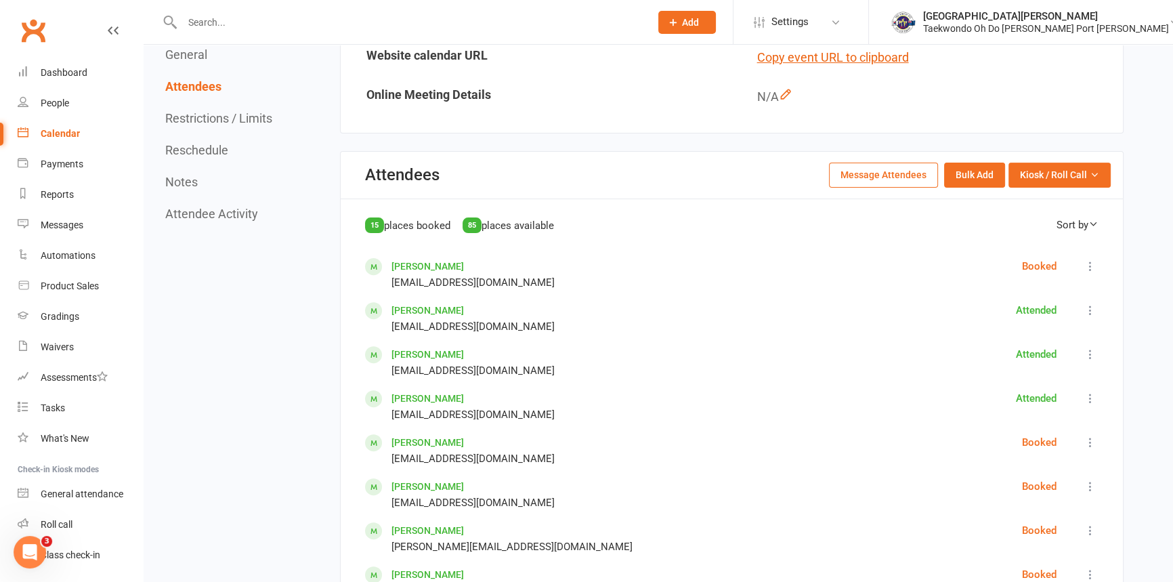
scroll to position [493, 0]
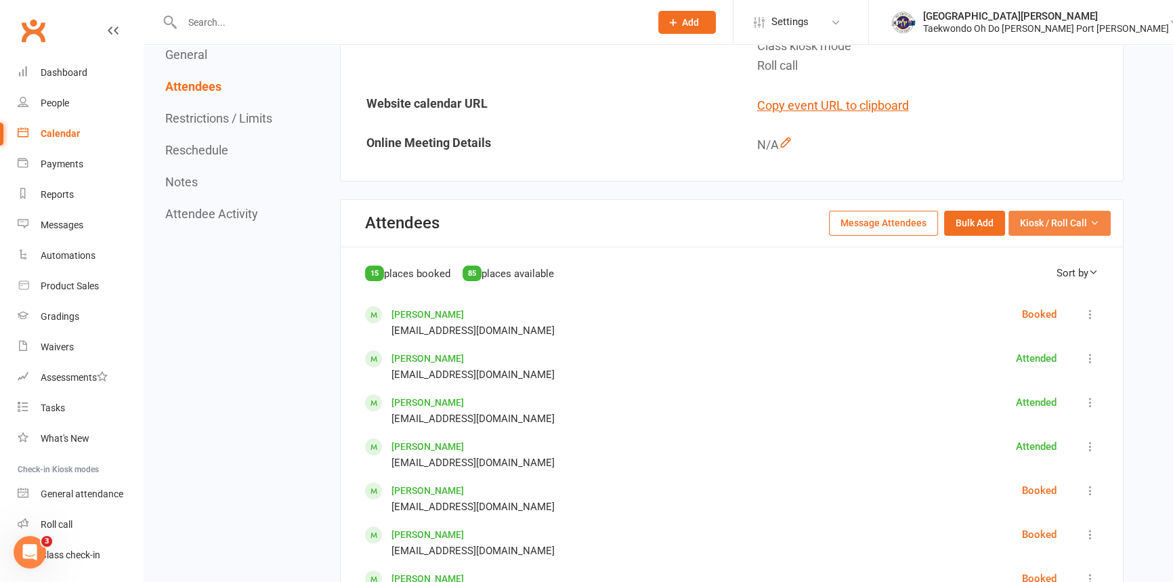
click at [1068, 216] on span "Kiosk / Roll Call" at bounding box center [1053, 222] width 67 height 15
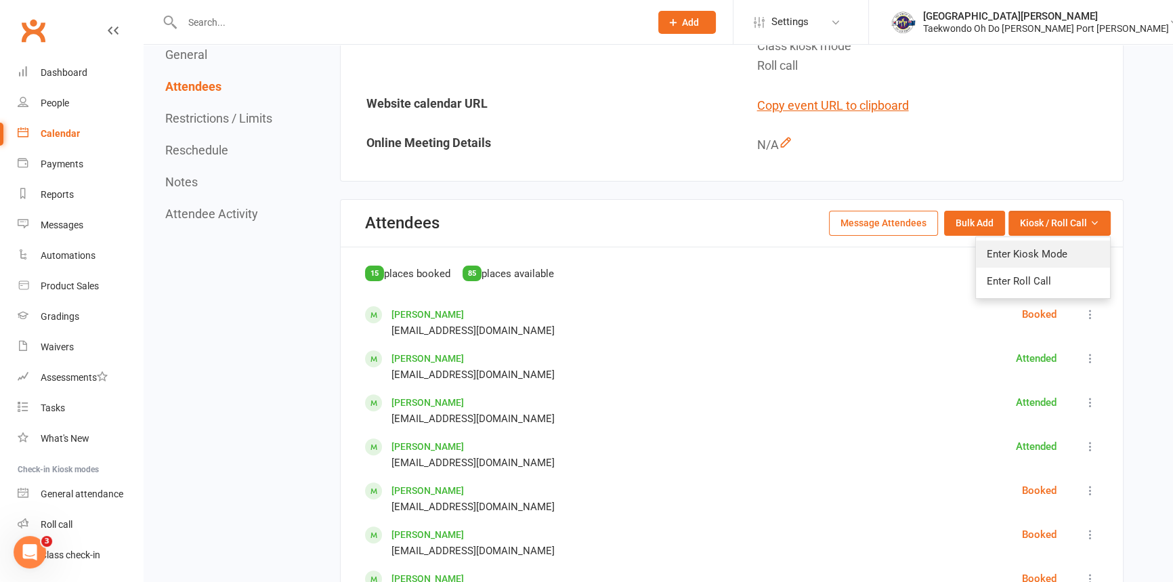
click at [1054, 255] on link "Enter Kiosk Mode" at bounding box center [1043, 254] width 134 height 27
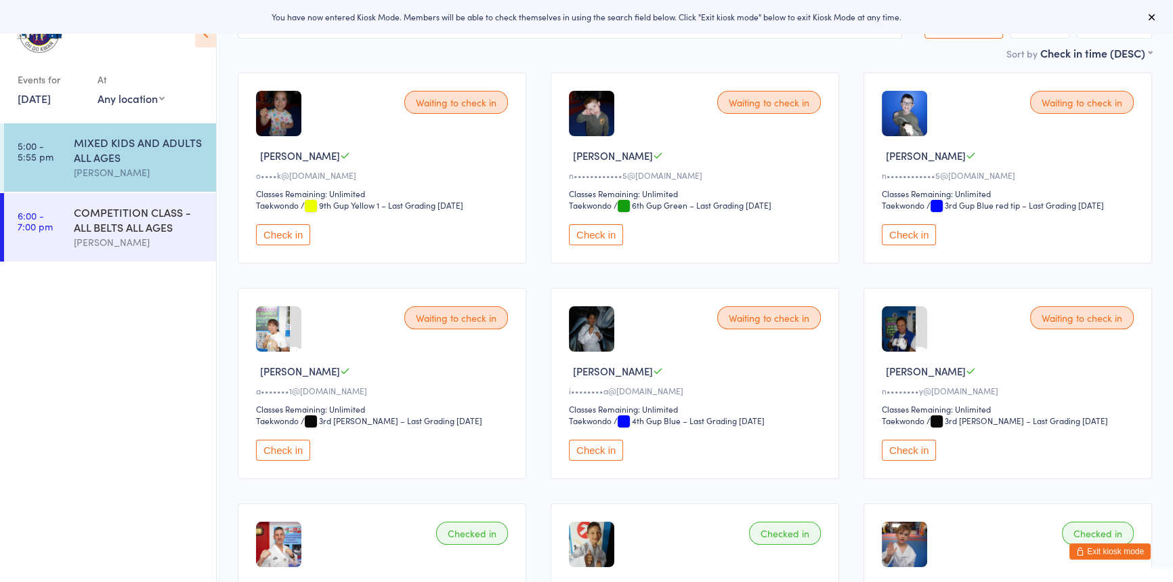
scroll to position [123, 0]
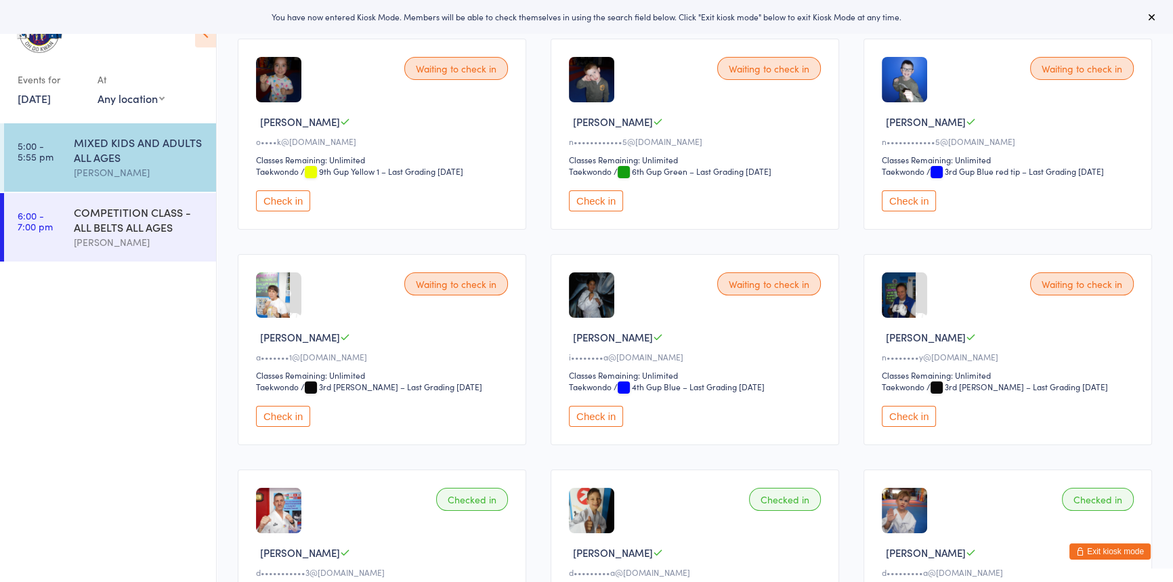
click at [619, 211] on button "Check in" at bounding box center [596, 200] width 54 height 21
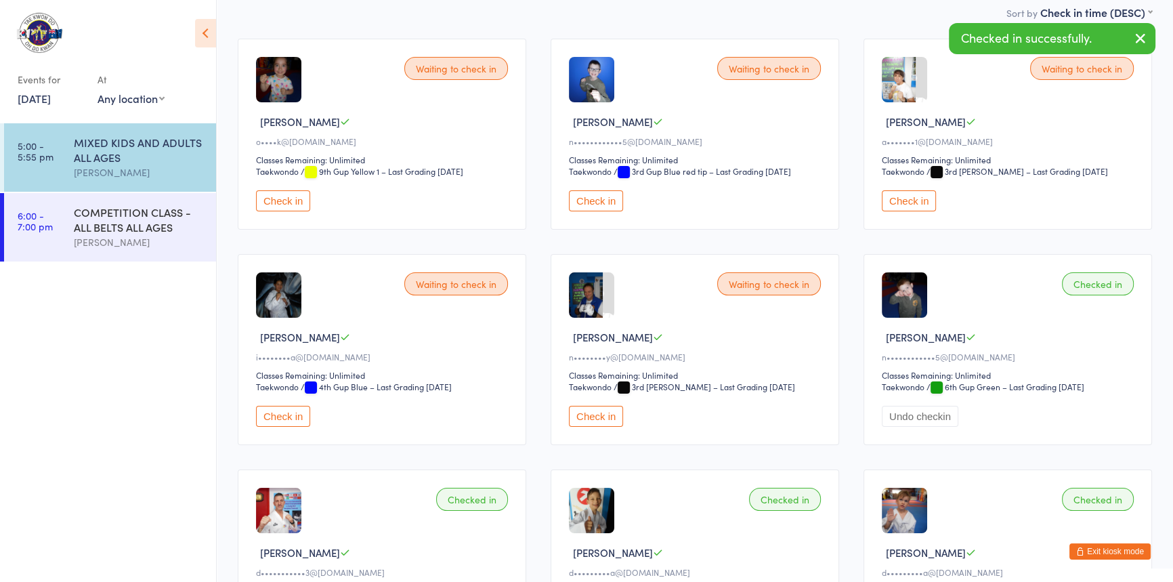
click at [615, 211] on button "Check in" at bounding box center [596, 200] width 54 height 21
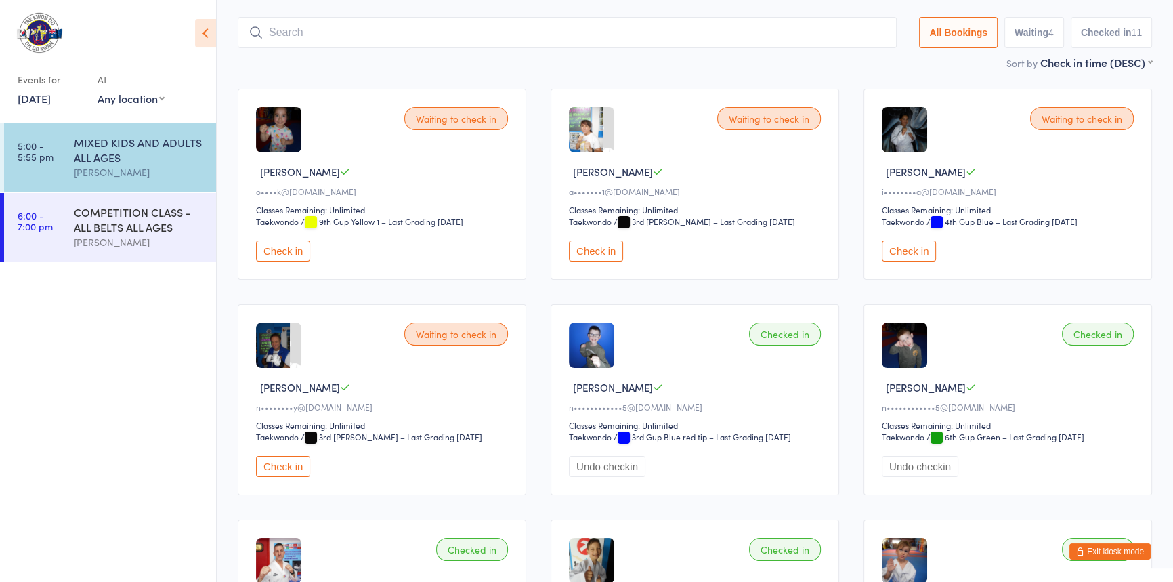
scroll to position [0, 0]
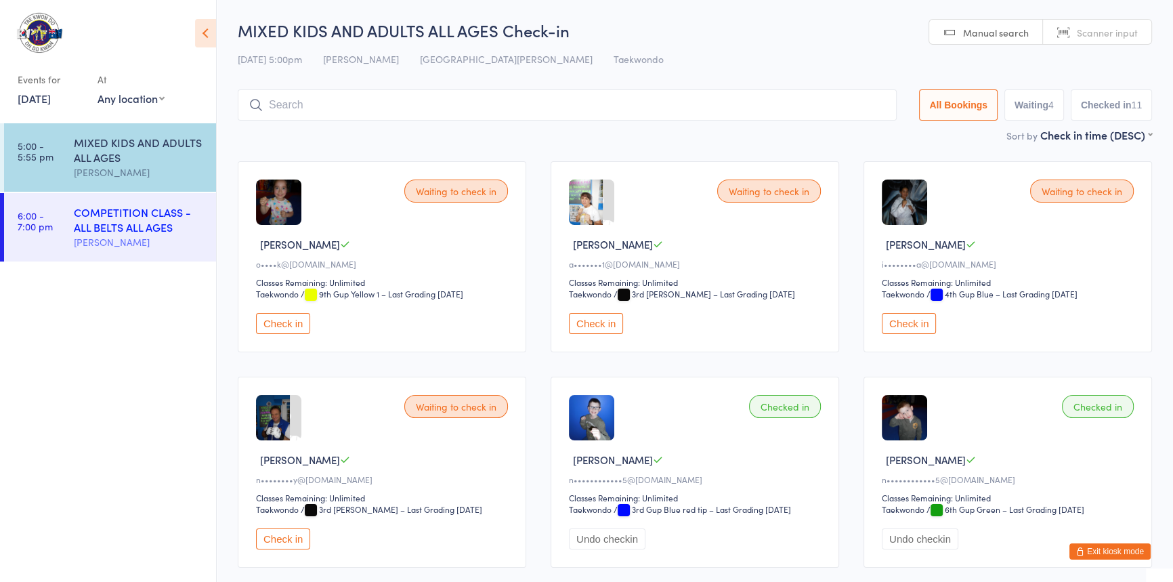
click at [140, 229] on div "COMPETITION CLASS - ALL BELTS ALL AGES" at bounding box center [139, 220] width 131 height 30
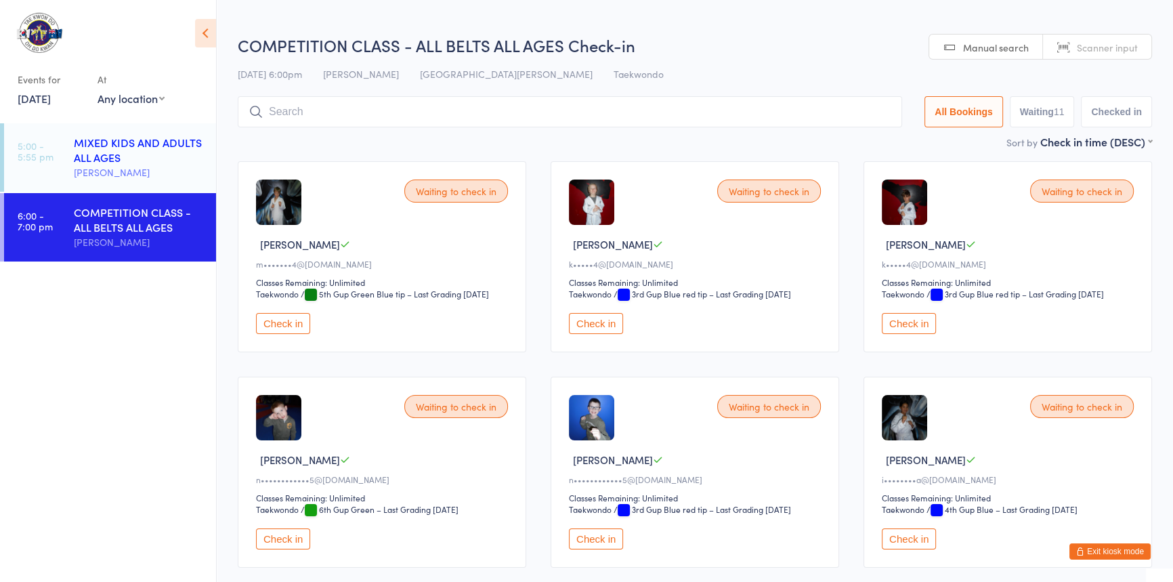
click at [135, 165] on div "[PERSON_NAME]" at bounding box center [139, 173] width 131 height 16
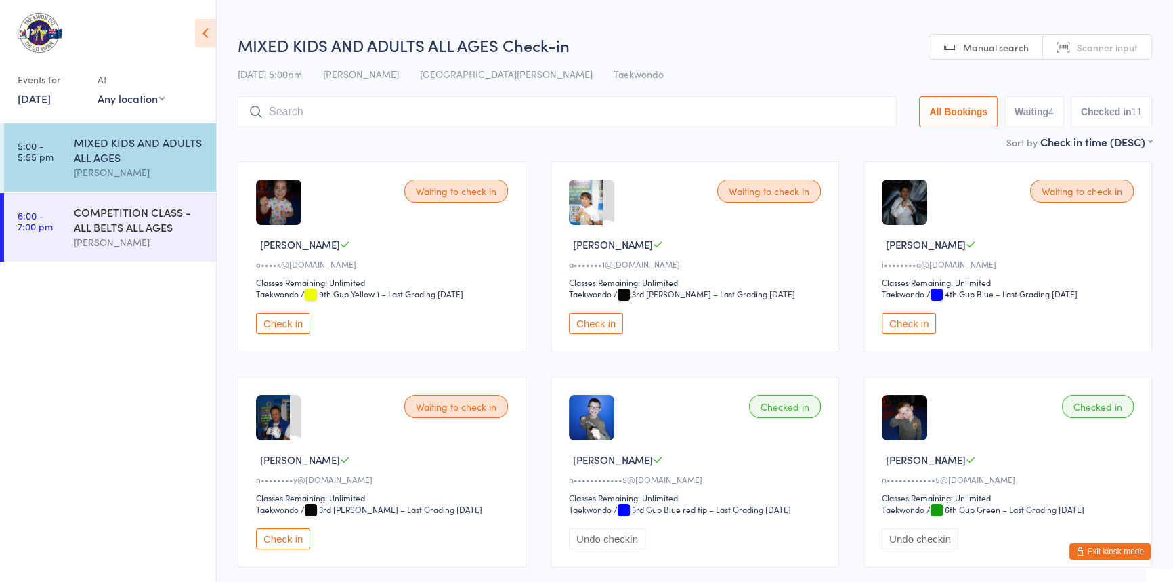
click at [287, 110] on input "search" at bounding box center [567, 111] width 659 height 31
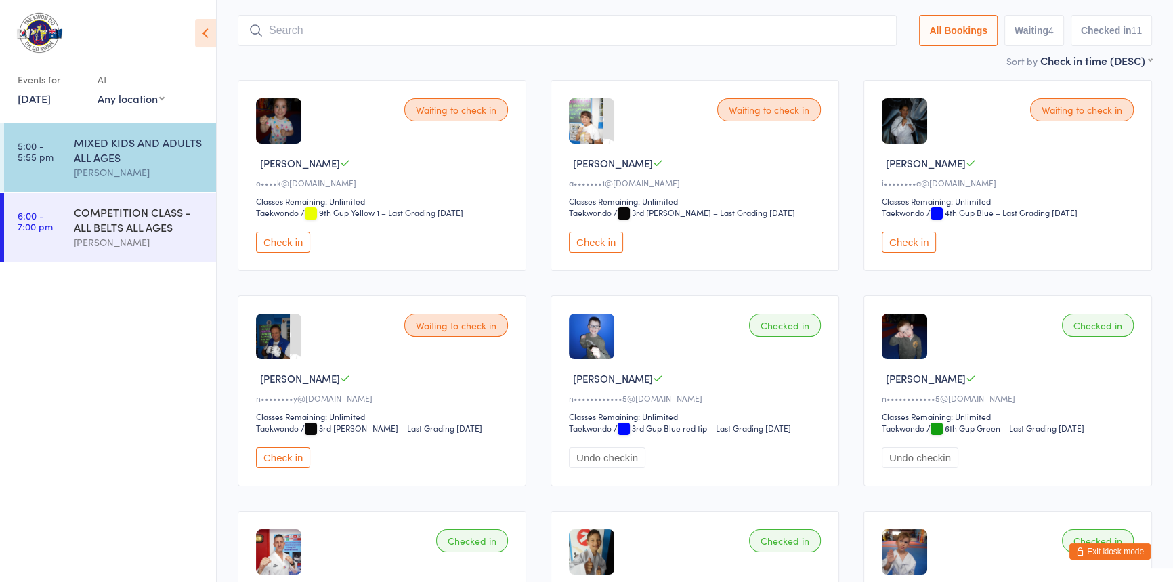
scroll to position [96, 0]
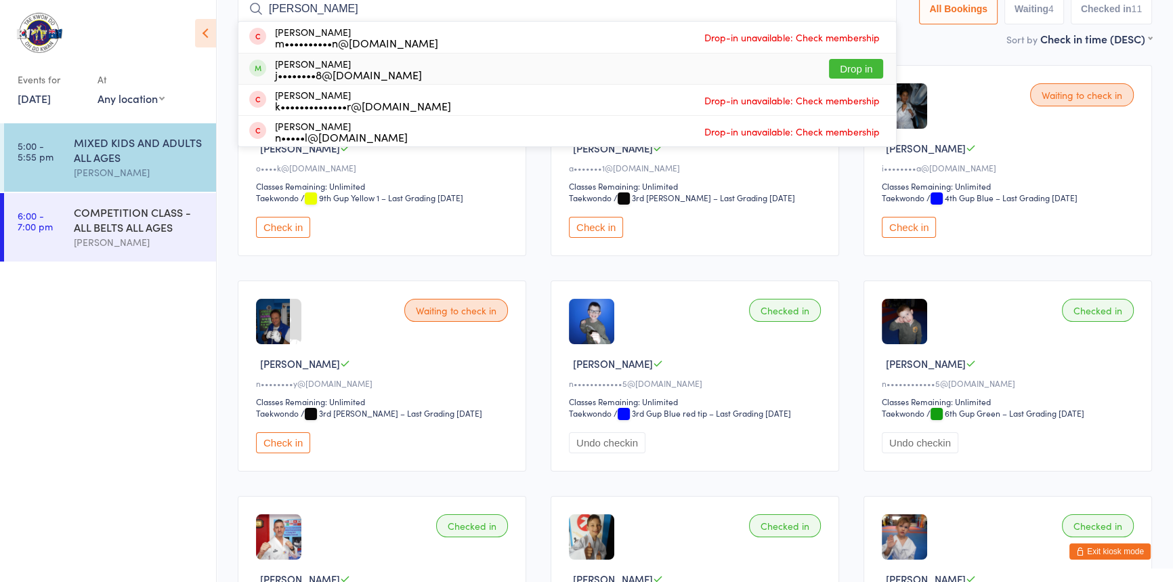
type input "[PERSON_NAME]"
click at [829, 66] on button "Drop in" at bounding box center [856, 69] width 54 height 20
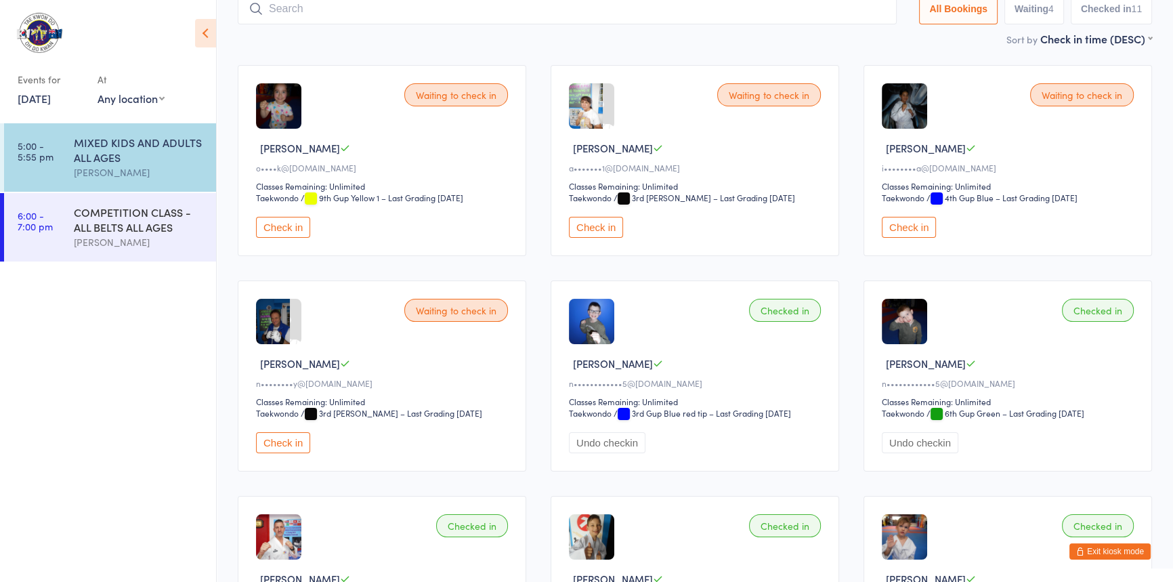
scroll to position [89, 0]
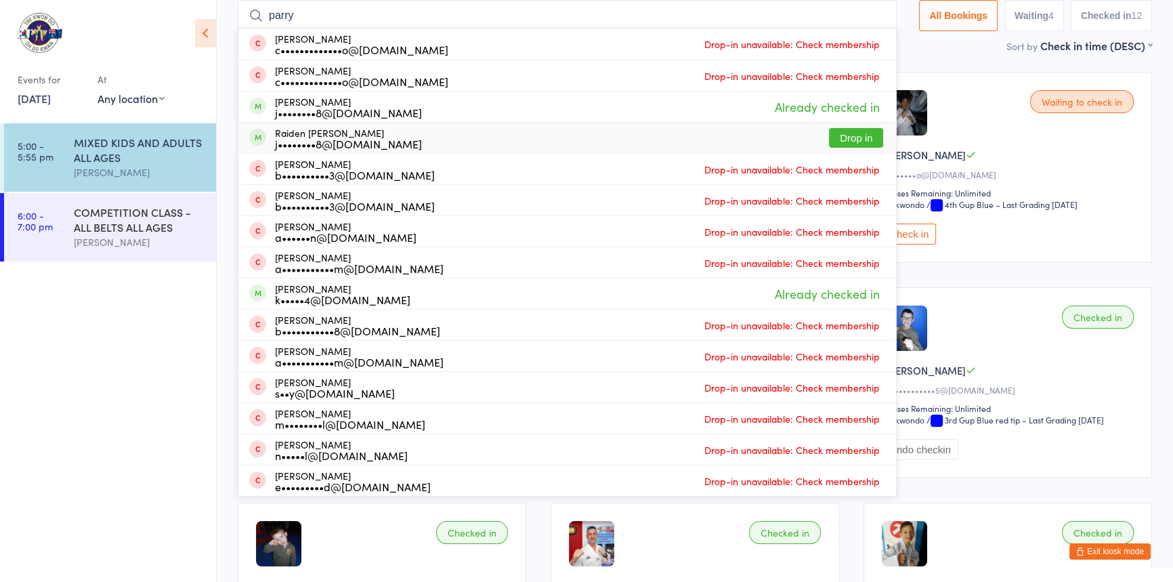
type input "parry"
click at [840, 134] on button "Drop in" at bounding box center [856, 138] width 54 height 20
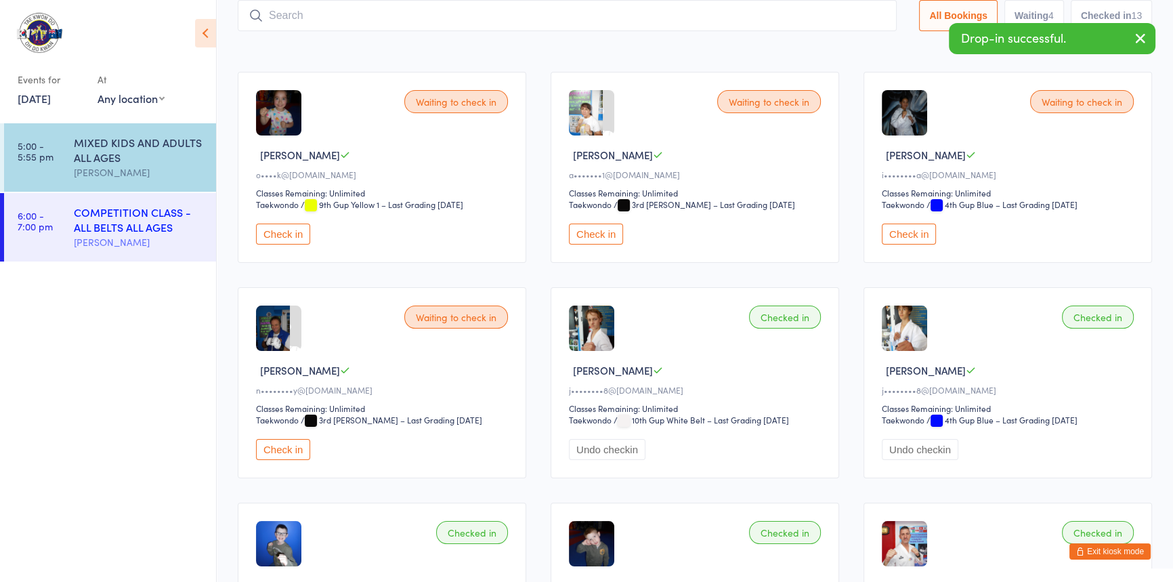
click at [129, 230] on div "COMPETITION CLASS - ALL BELTS ALL AGES" at bounding box center [139, 220] width 131 height 30
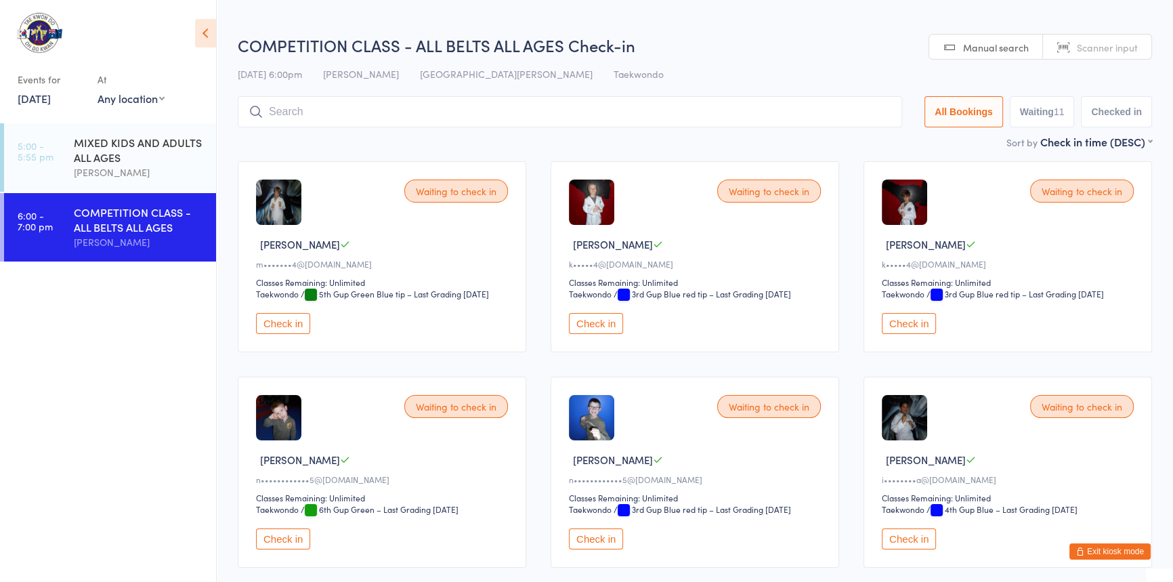
click at [1071, 544] on button "Exit kiosk mode" at bounding box center [1110, 551] width 81 height 16
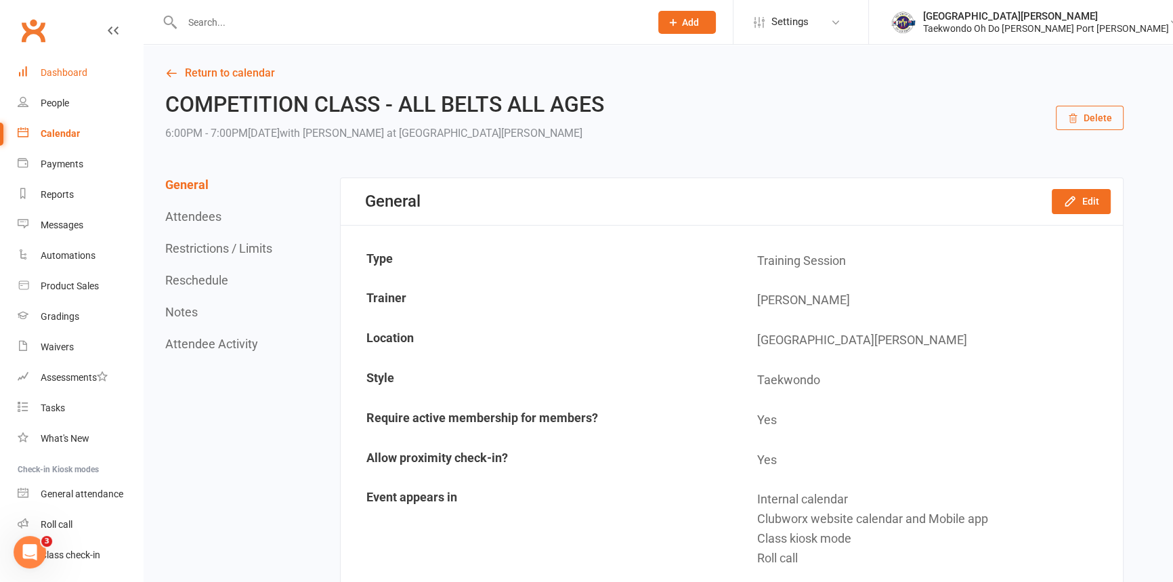
click at [70, 67] on div "Dashboard" at bounding box center [64, 72] width 47 height 11
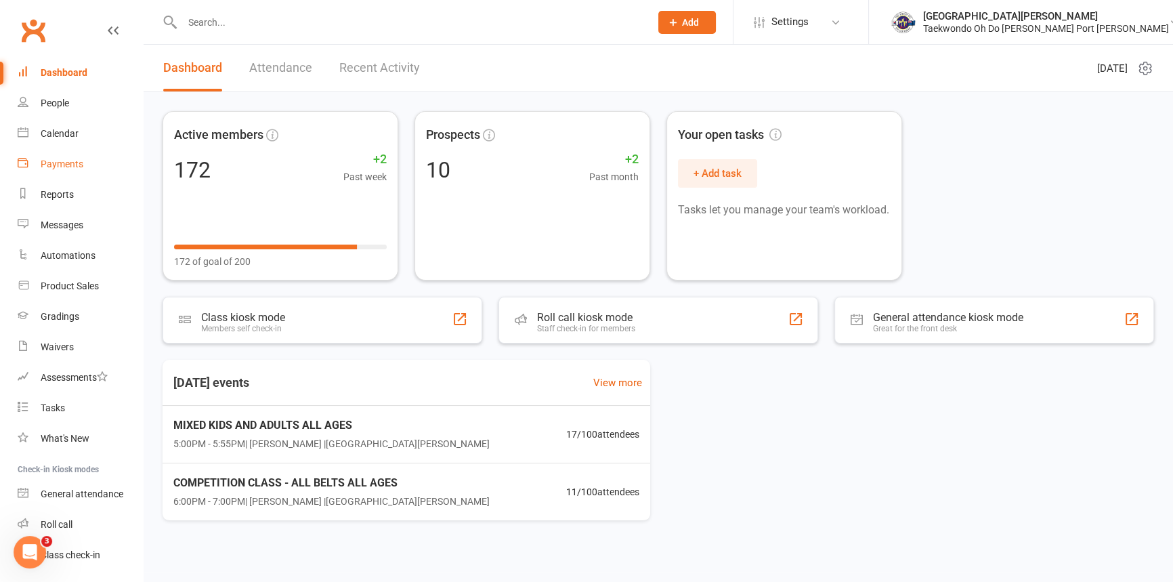
click at [68, 165] on div "Payments" at bounding box center [62, 164] width 43 height 11
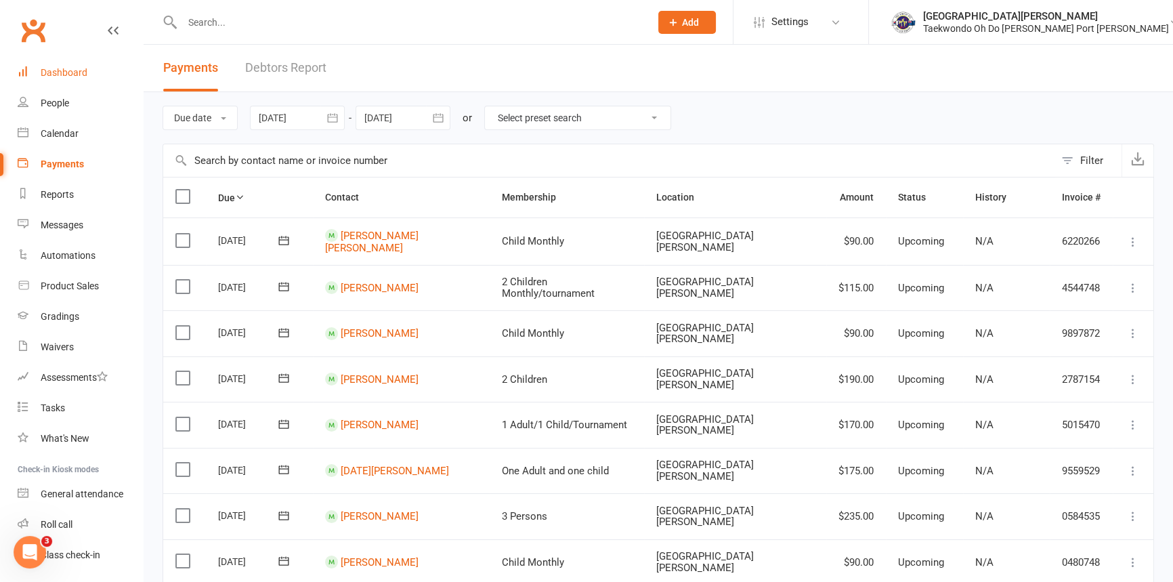
click at [79, 71] on div "Dashboard" at bounding box center [64, 72] width 47 height 11
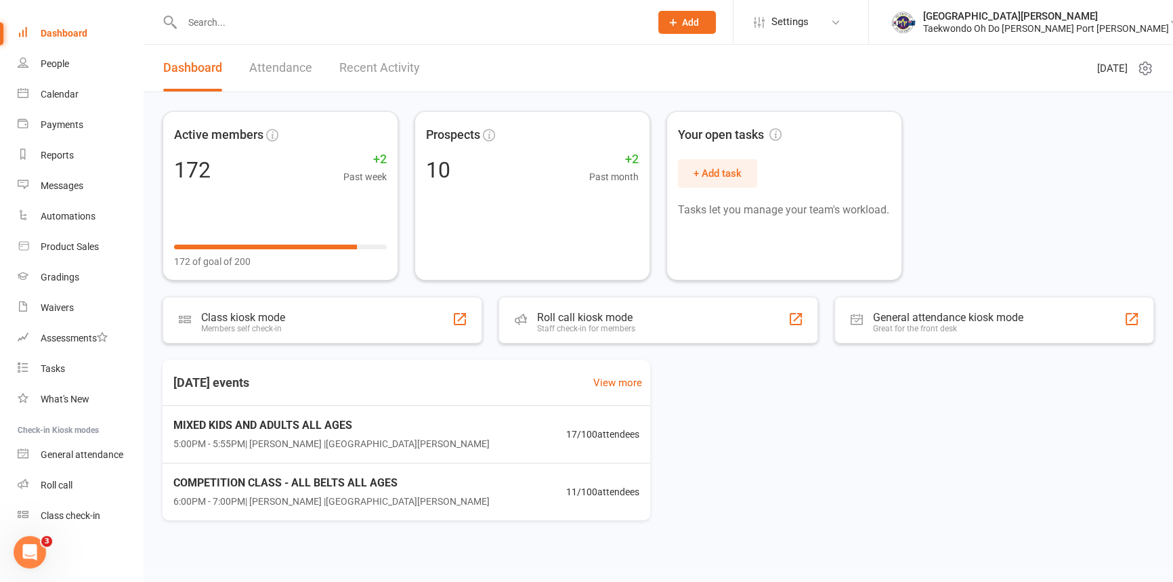
scroll to position [69, 0]
click at [93, 511] on div "Class check-in" at bounding box center [71, 515] width 60 height 11
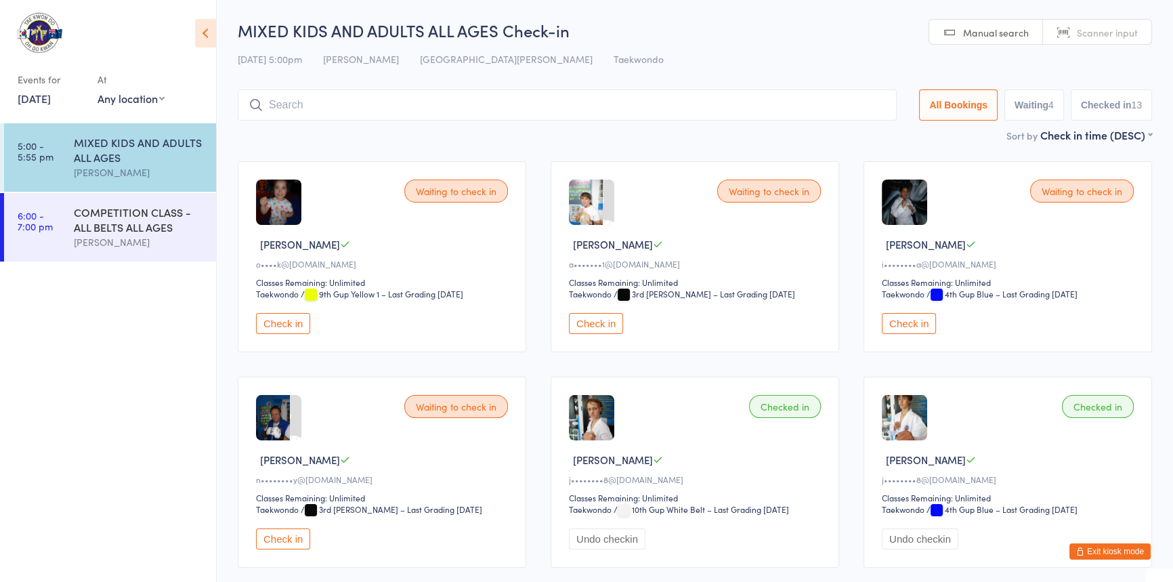
drag, startPoint x: 294, startPoint y: 354, endPoint x: 204, endPoint y: 366, distance: 90.8
click at [293, 334] on button "Check in" at bounding box center [283, 323] width 54 height 21
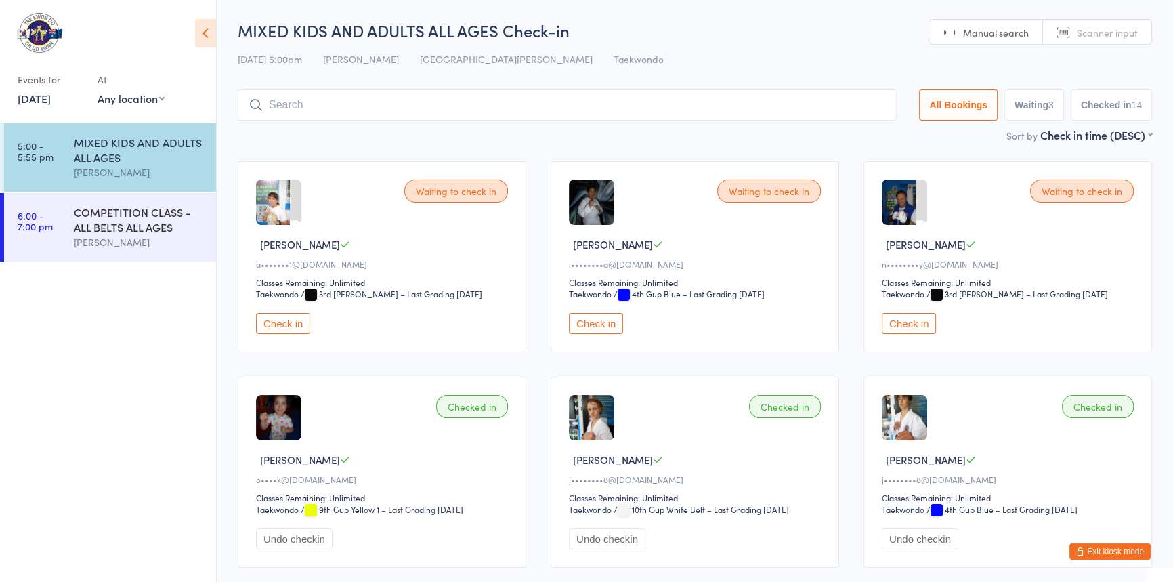
drag, startPoint x: 285, startPoint y: 102, endPoint x: 283, endPoint y: 108, distance: 7.1
click at [283, 108] on input "search" at bounding box center [567, 104] width 659 height 31
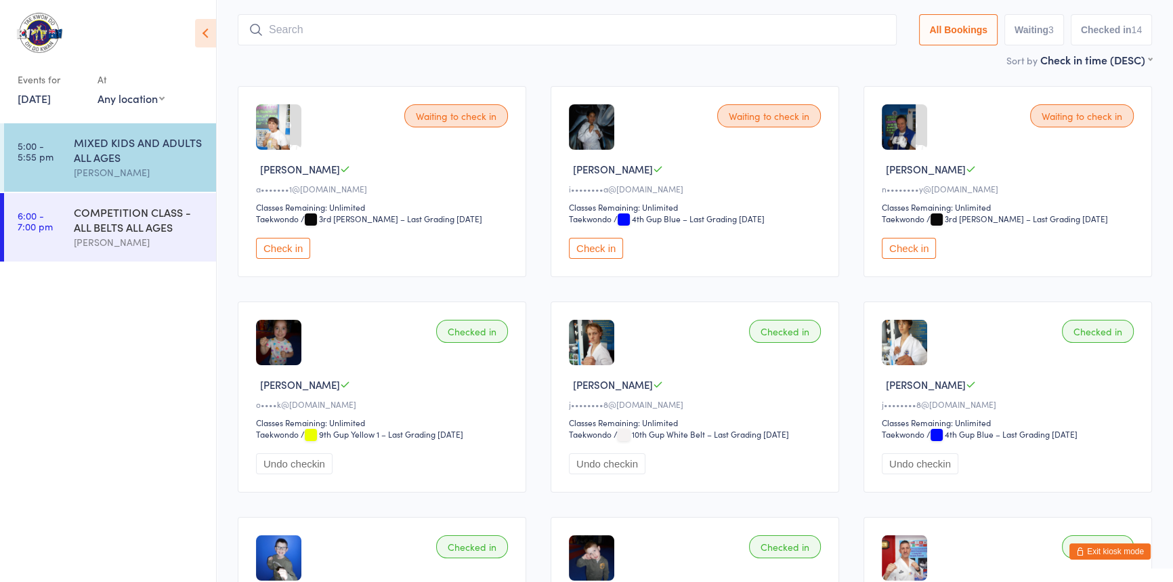
scroll to position [89, 0]
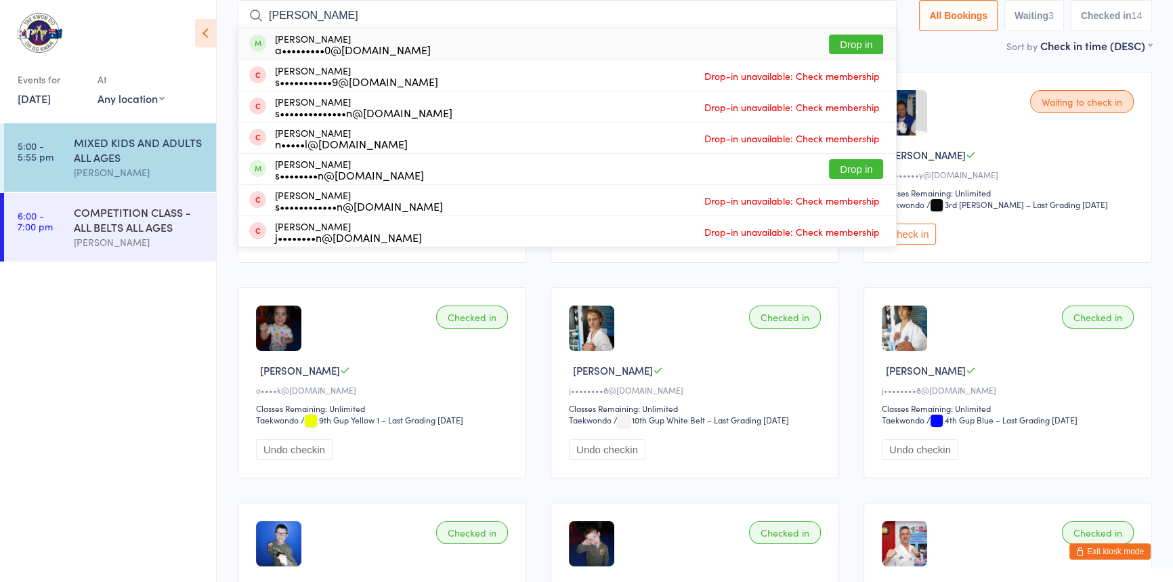
type input "[PERSON_NAME]"
click at [829, 39] on button "Drop in" at bounding box center [856, 45] width 54 height 20
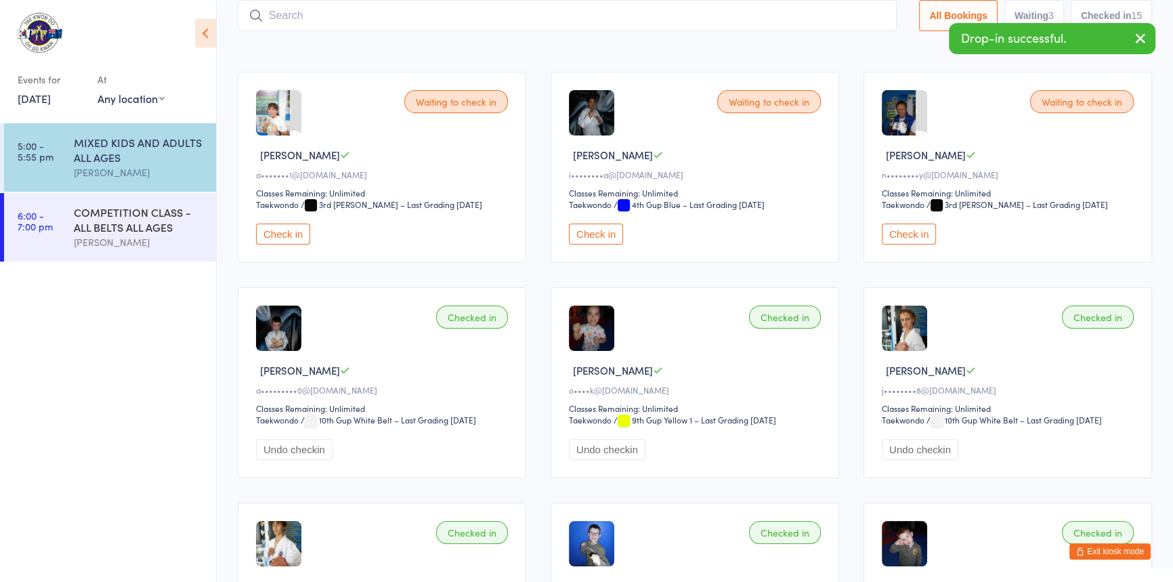
click at [595, 245] on button "Check in" at bounding box center [596, 234] width 54 height 21
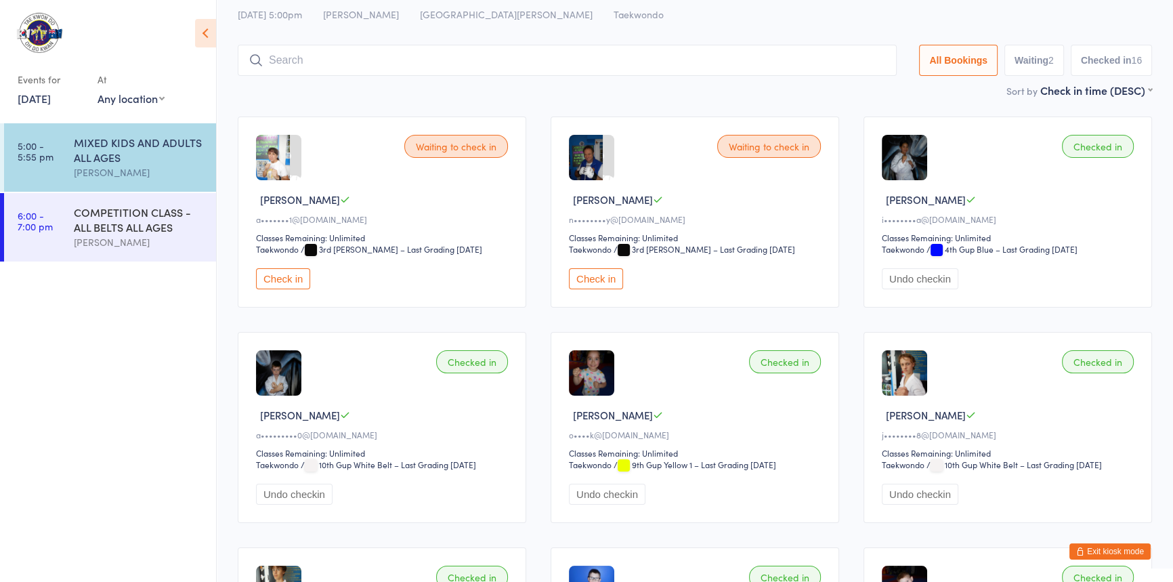
scroll to position [0, 0]
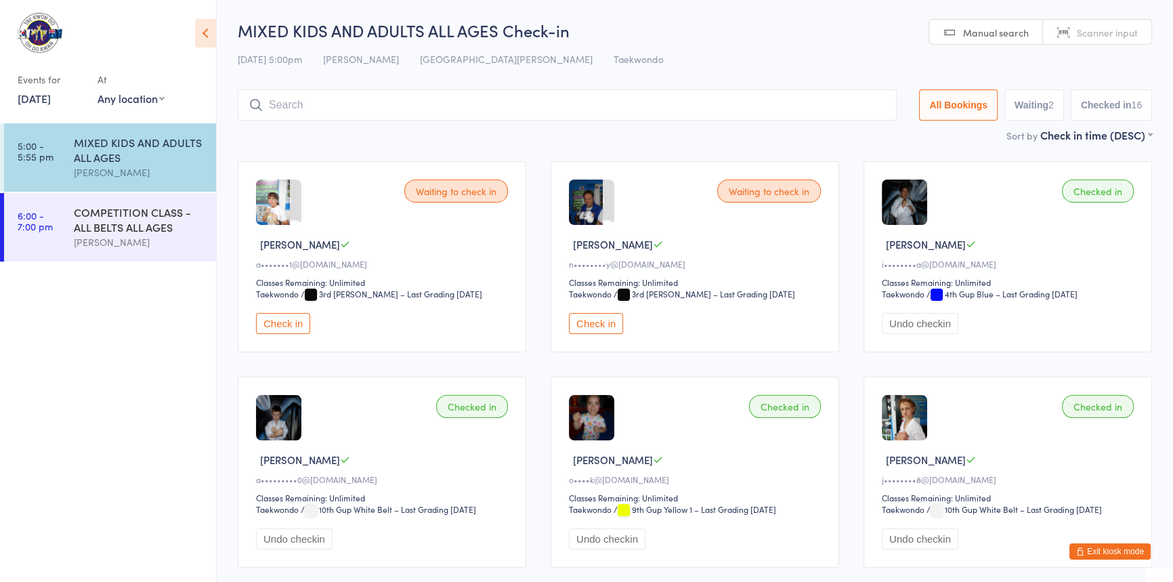
click at [283, 101] on input "search" at bounding box center [567, 104] width 659 height 31
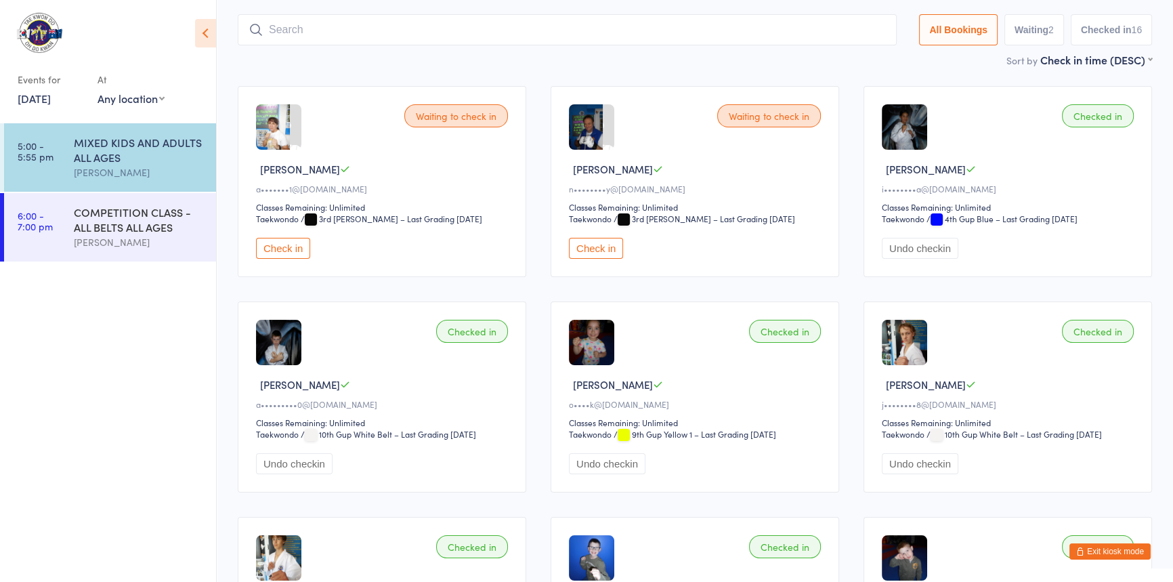
scroll to position [89, 0]
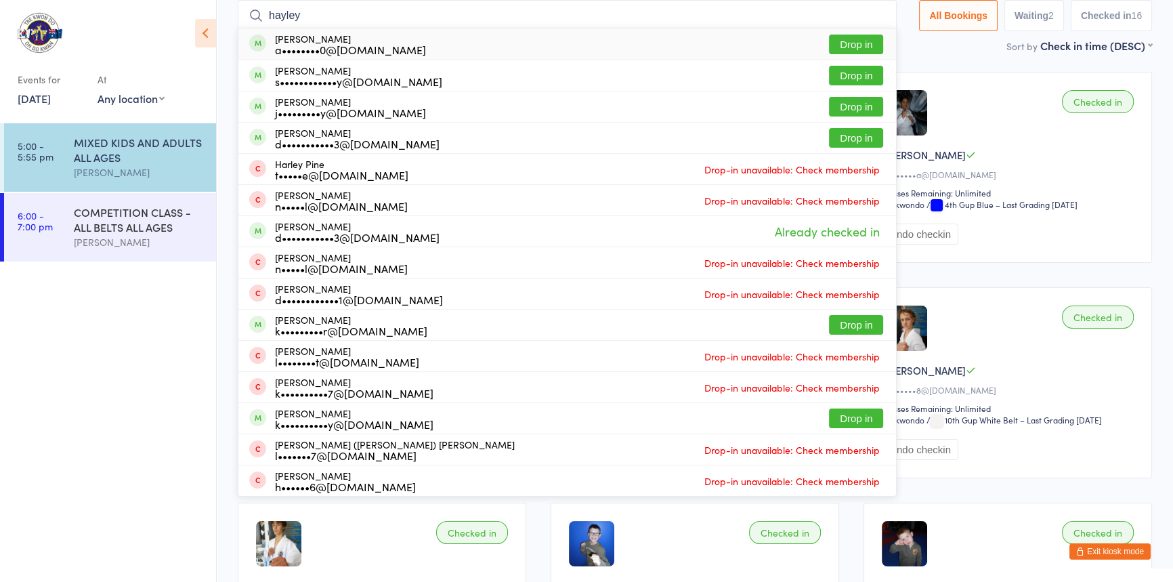
type input "hayley"
click at [829, 39] on button "Drop in" at bounding box center [856, 45] width 54 height 20
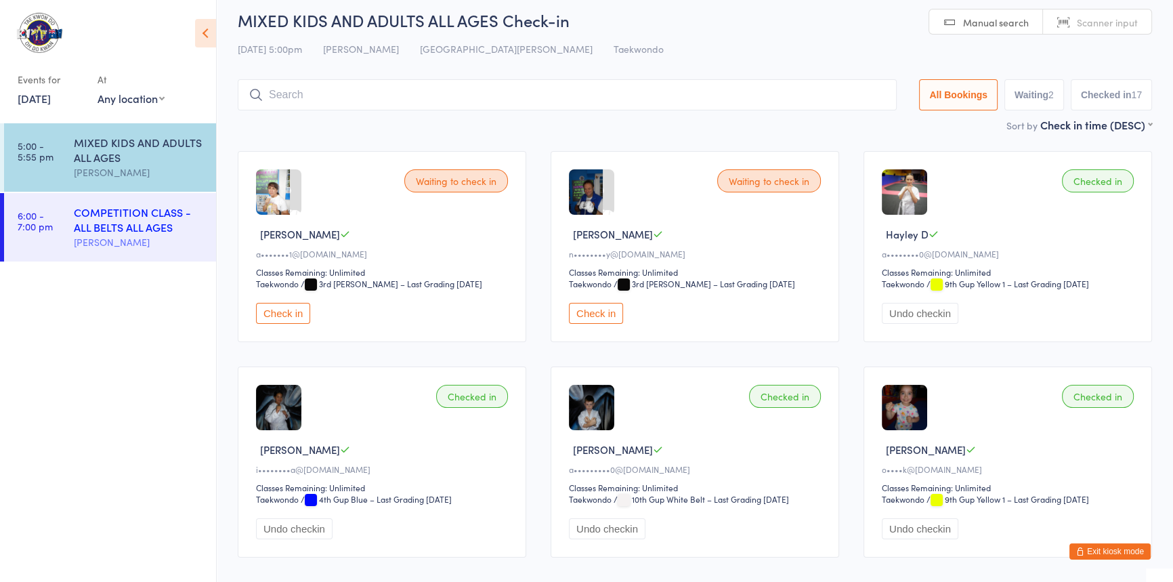
scroll to position [0, 0]
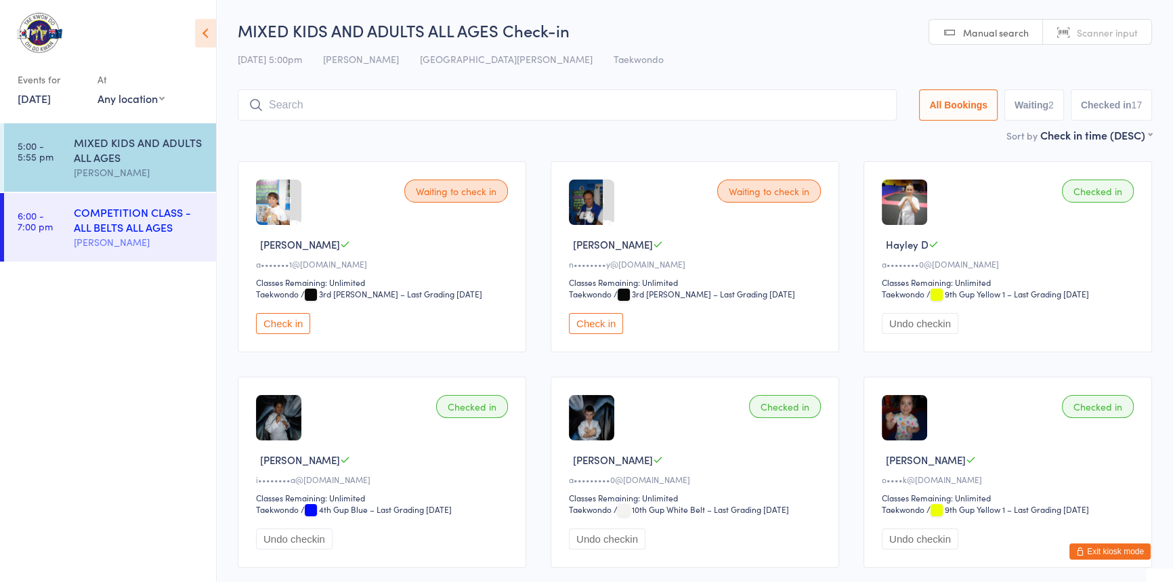
click at [123, 232] on div "COMPETITION CLASS - ALL BELTS ALL AGES" at bounding box center [139, 220] width 131 height 30
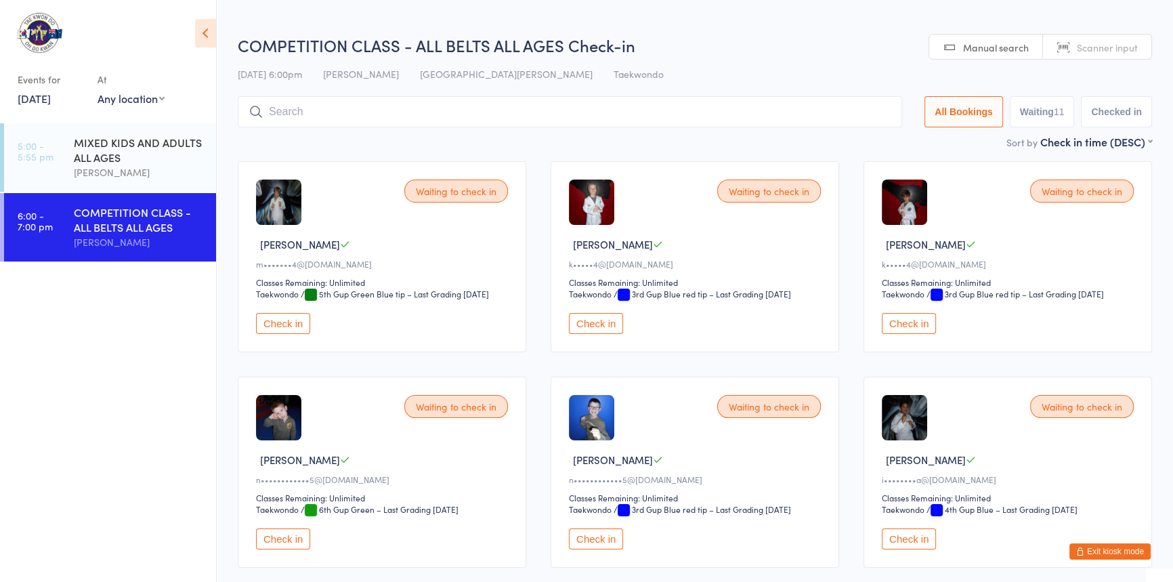
click at [291, 105] on input "search" at bounding box center [570, 111] width 665 height 31
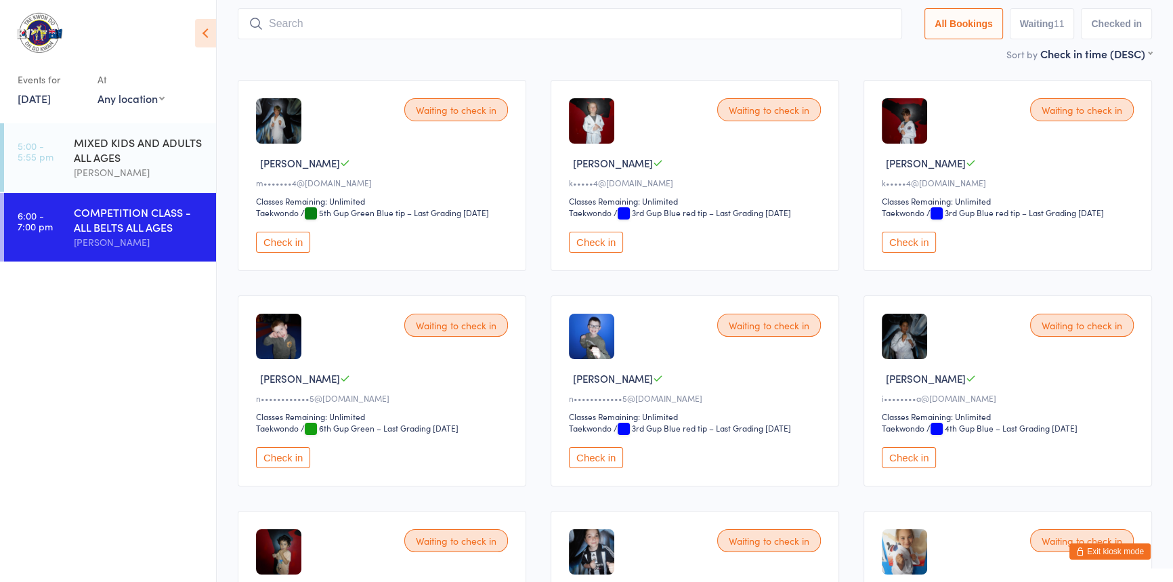
scroll to position [96, 0]
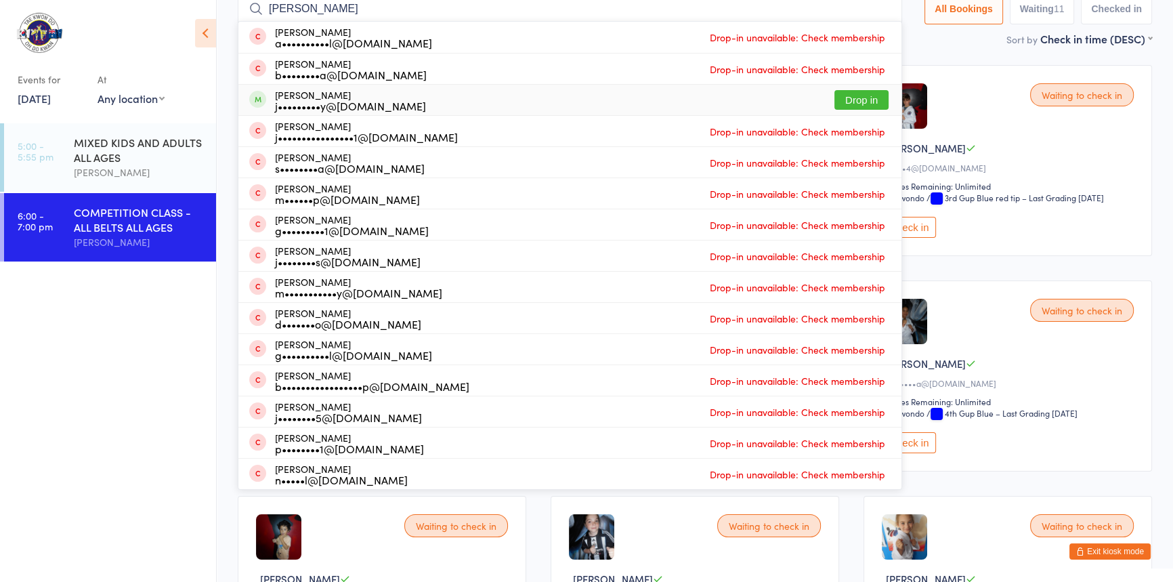
type input "jacob"
click at [835, 100] on button "Drop in" at bounding box center [862, 100] width 54 height 20
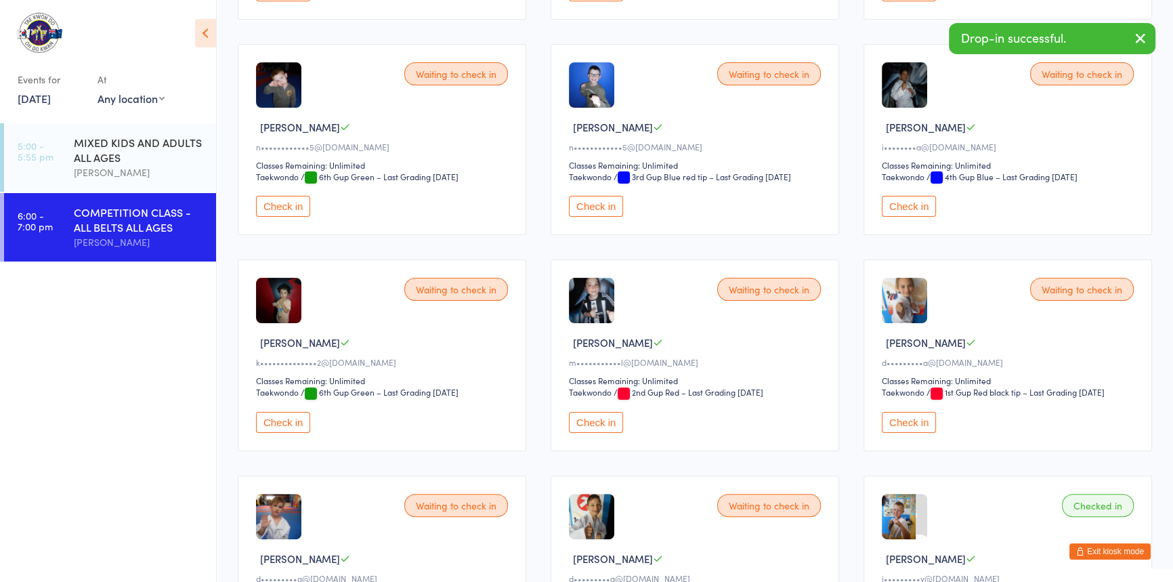
scroll to position [336, 0]
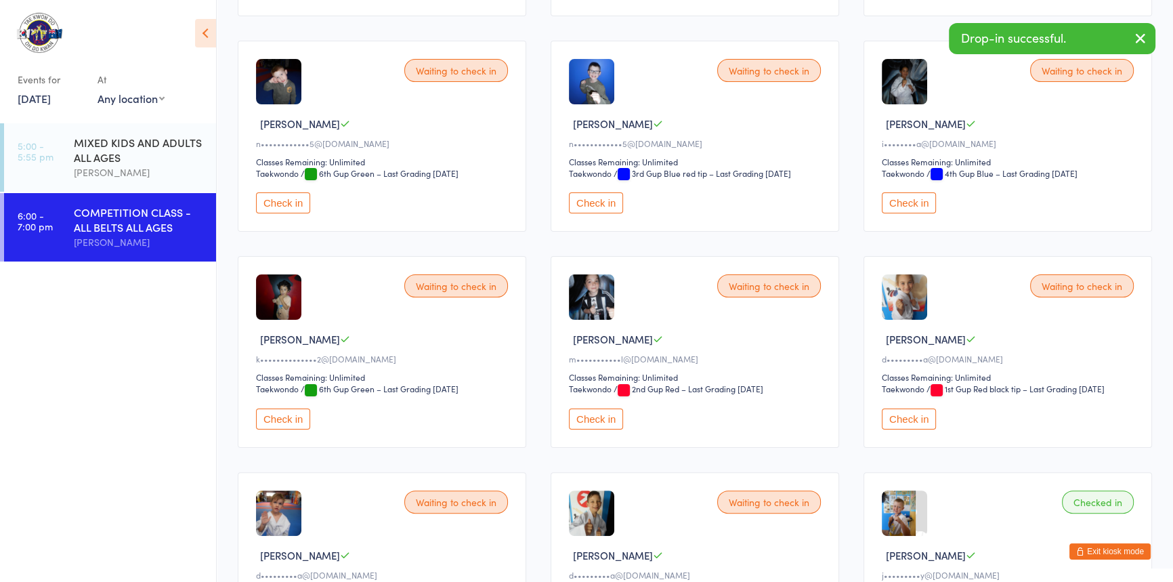
click at [289, 213] on button "Check in" at bounding box center [283, 202] width 54 height 21
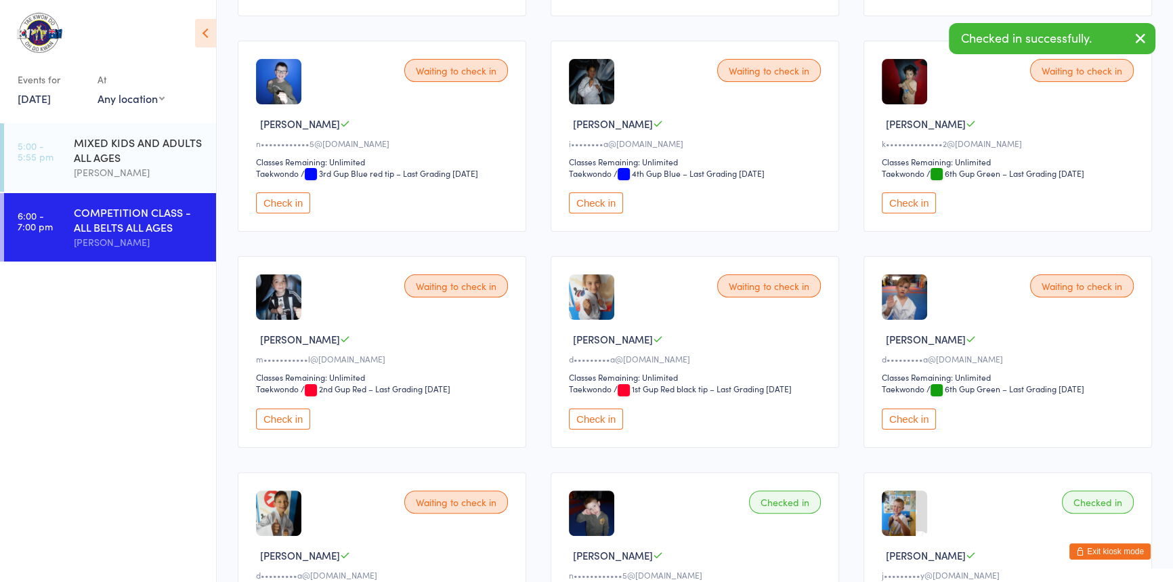
click at [289, 213] on button "Check in" at bounding box center [283, 202] width 54 height 21
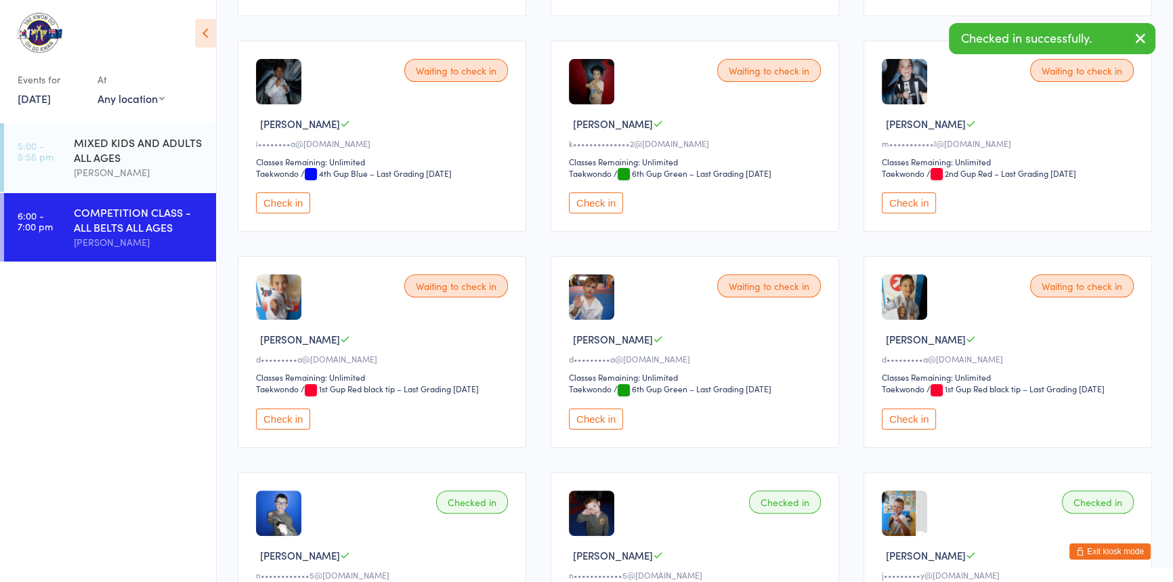
click at [294, 213] on button "Check in" at bounding box center [283, 202] width 54 height 21
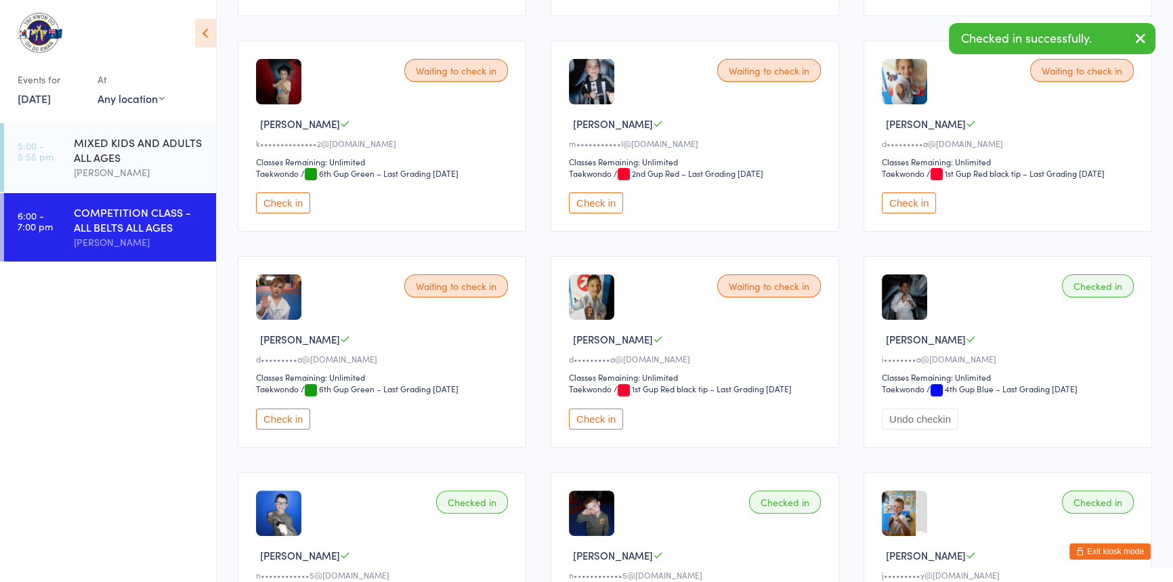
click at [912, 213] on button "Check in" at bounding box center [909, 202] width 54 height 21
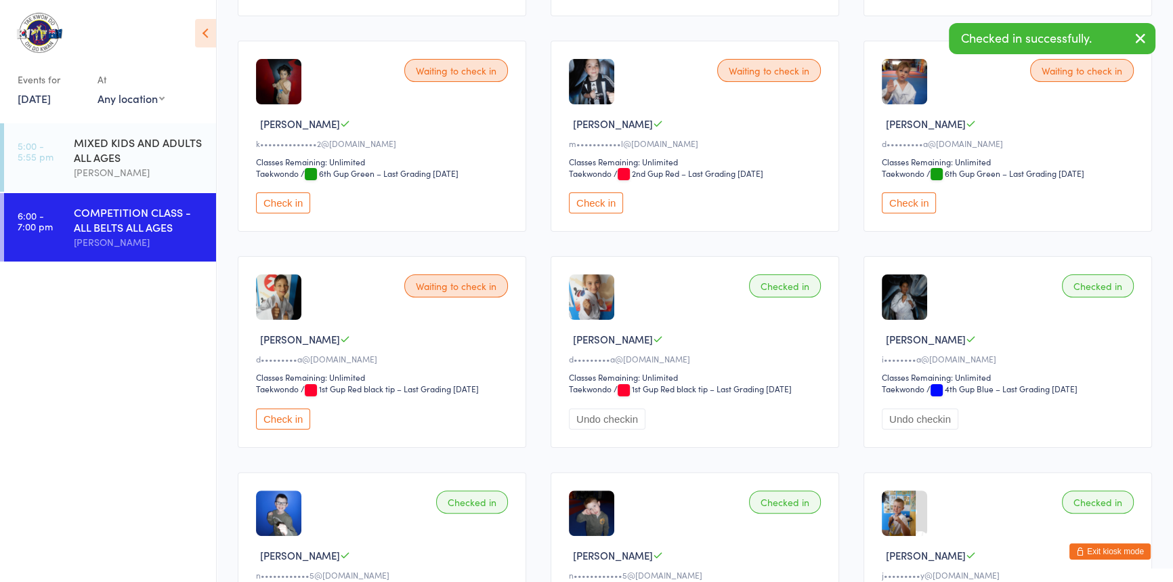
click at [915, 213] on button "Check in" at bounding box center [909, 202] width 54 height 21
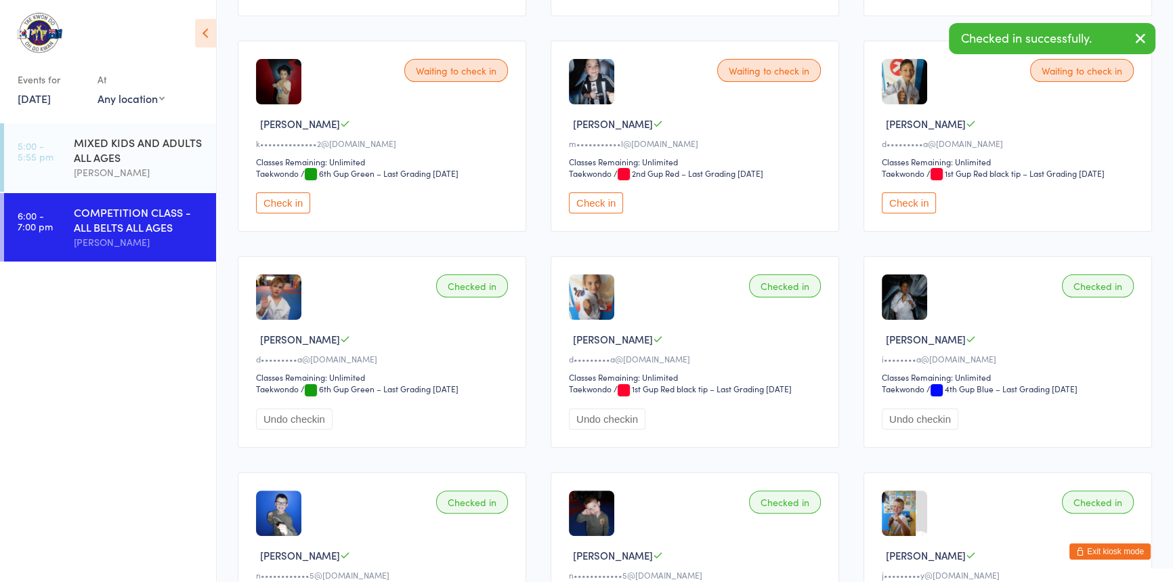
click at [913, 213] on button "Check in" at bounding box center [909, 202] width 54 height 21
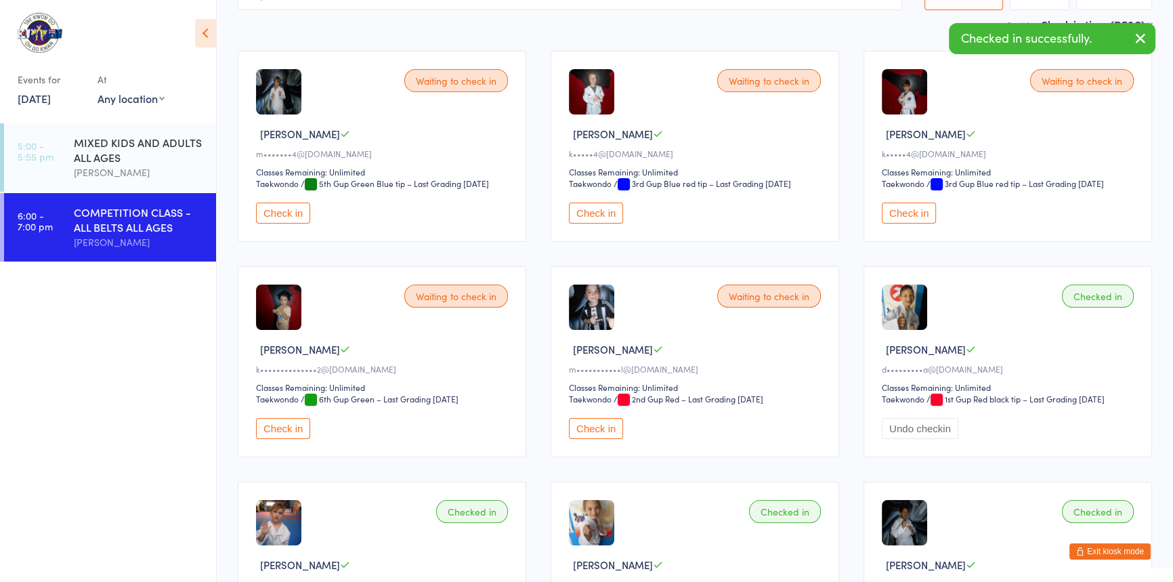
scroll to position [89, 0]
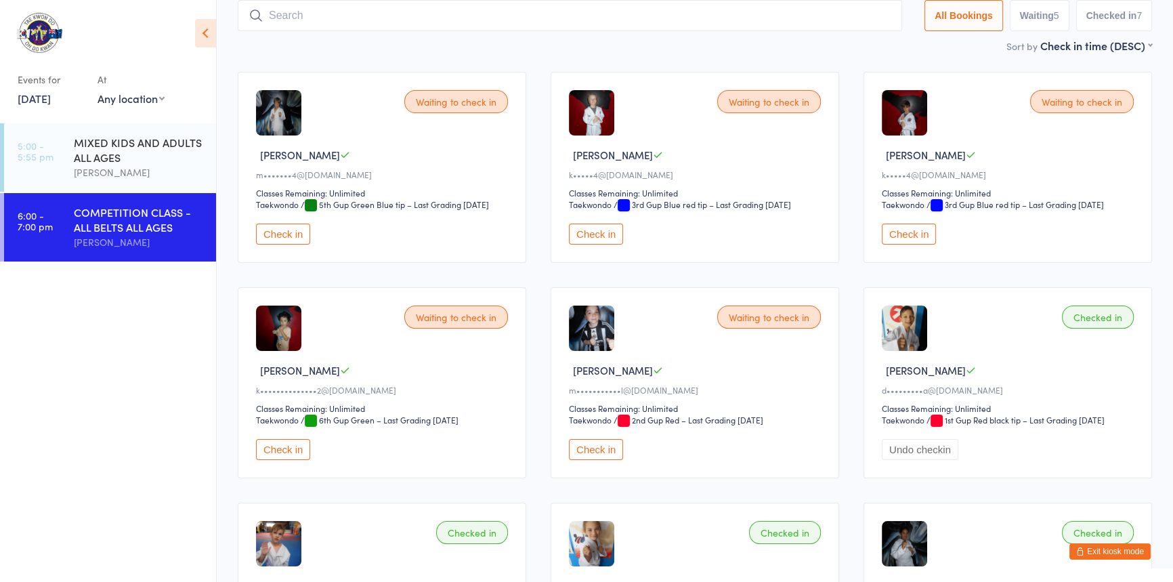
click at [608, 245] on button "Check in" at bounding box center [596, 234] width 54 height 21
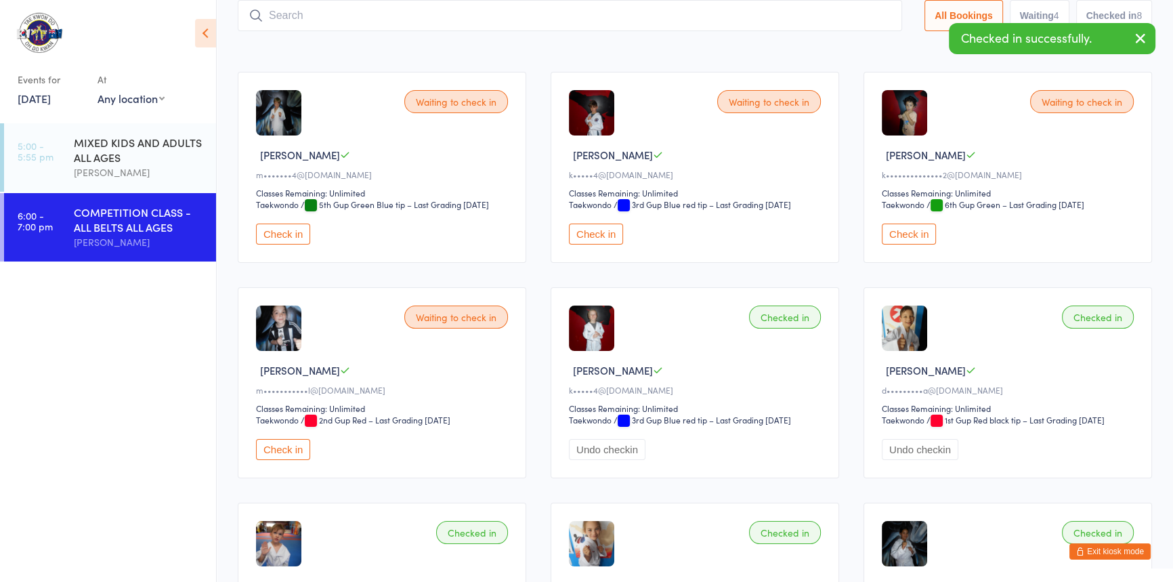
click at [586, 245] on button "Check in" at bounding box center [596, 234] width 54 height 21
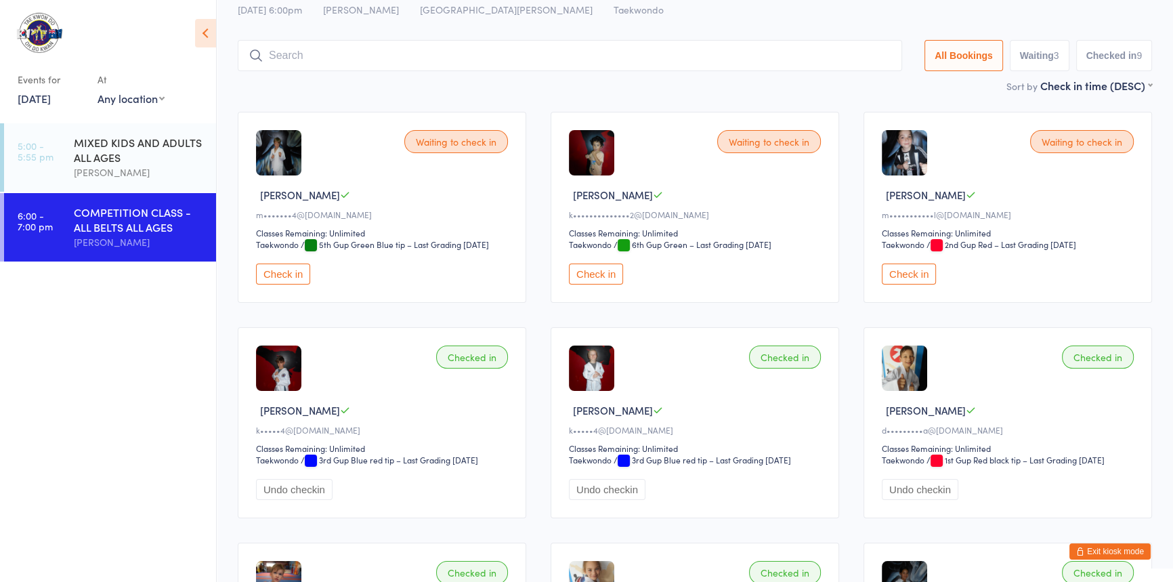
scroll to position [0, 0]
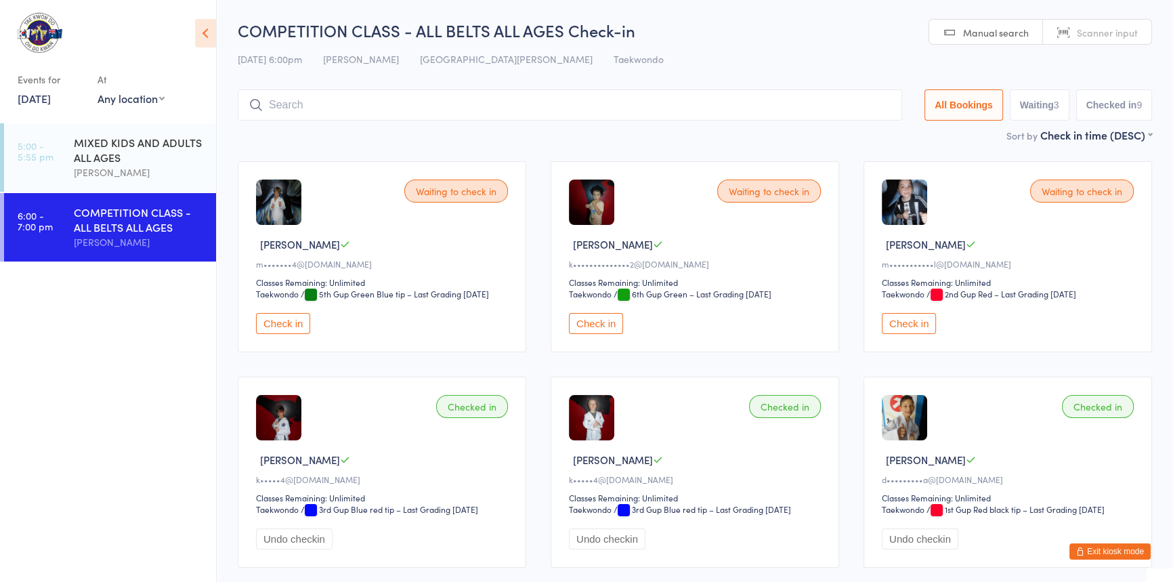
click at [1078, 549] on button "Exit kiosk mode" at bounding box center [1110, 551] width 81 height 16
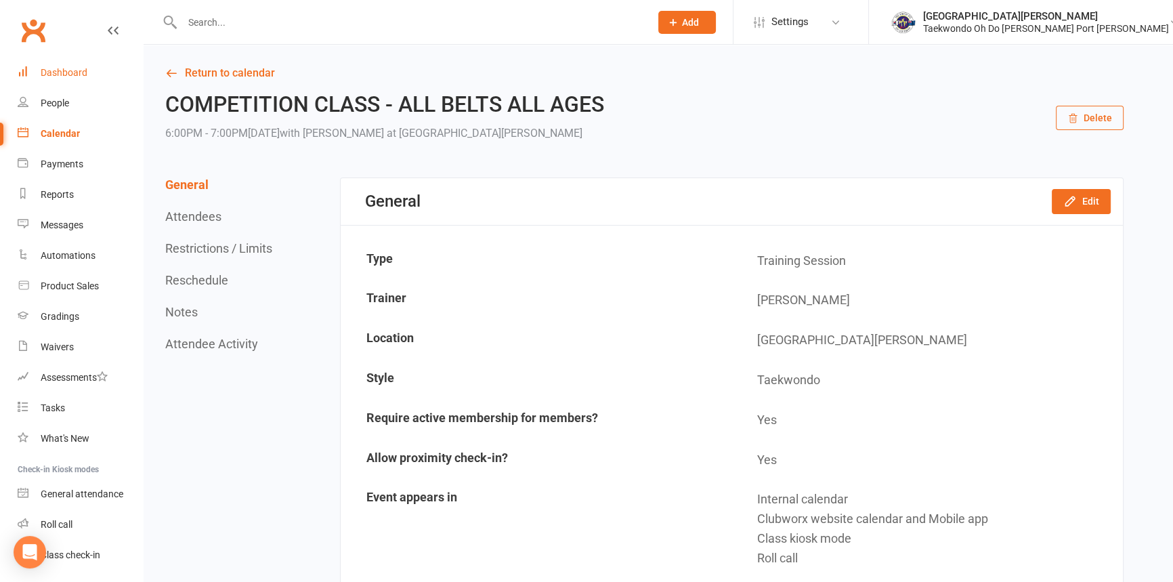
click at [65, 69] on div "Dashboard" at bounding box center [64, 72] width 47 height 11
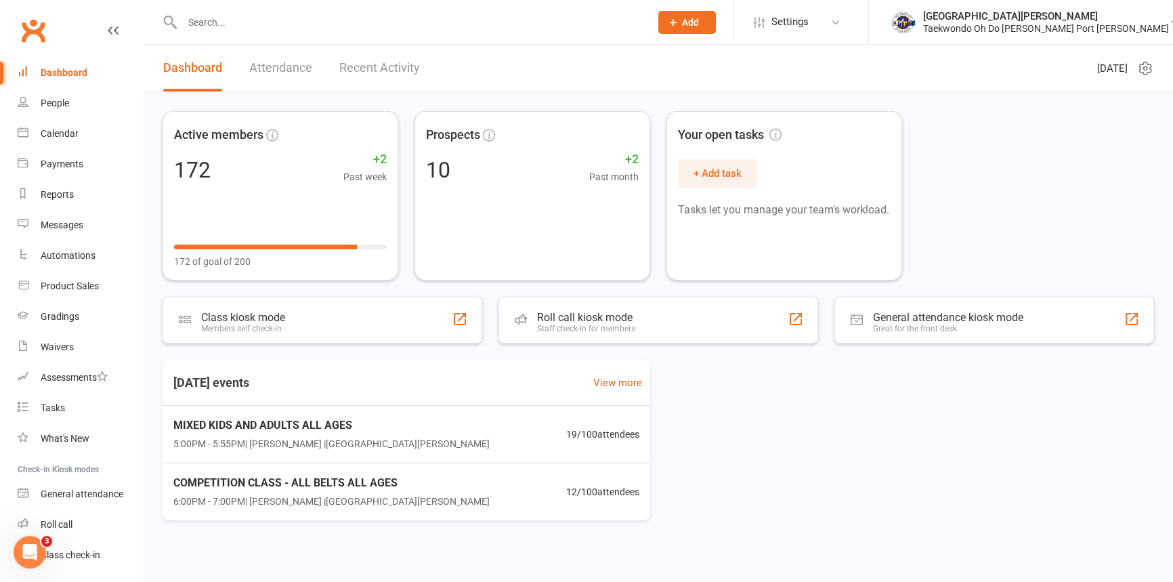
click at [295, 66] on link "Attendance" at bounding box center [280, 68] width 63 height 47
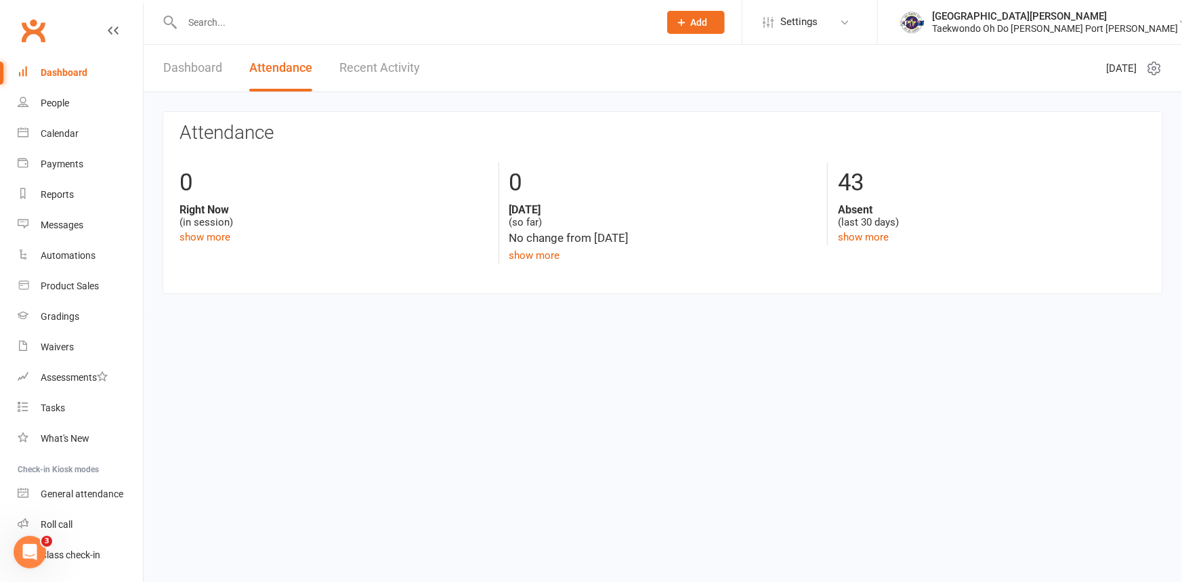
click at [203, 68] on link "Dashboard" at bounding box center [192, 68] width 59 height 47
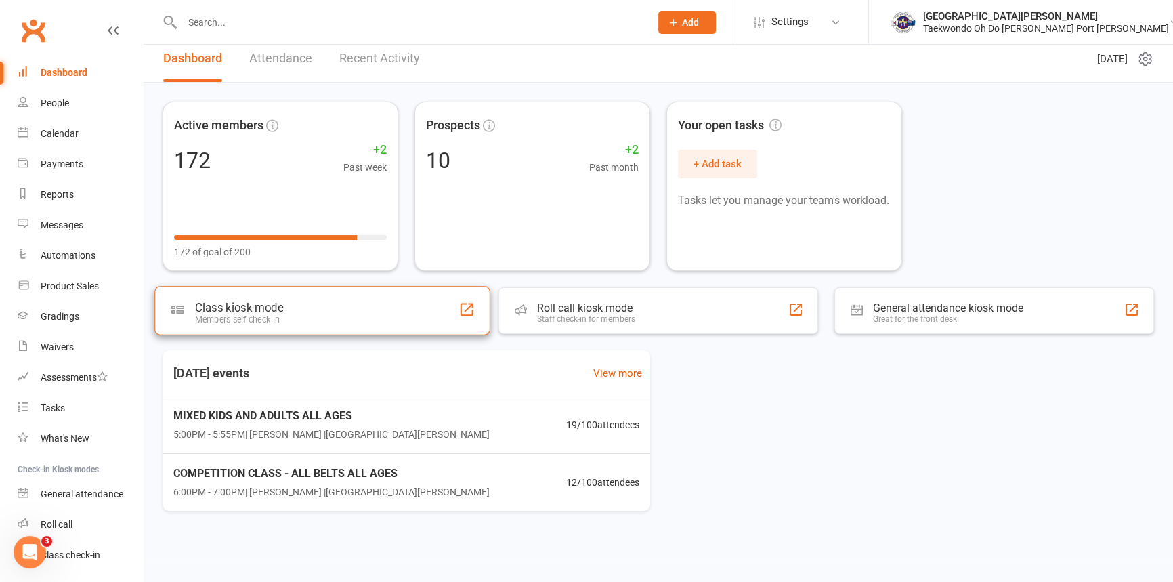
scroll to position [14, 0]
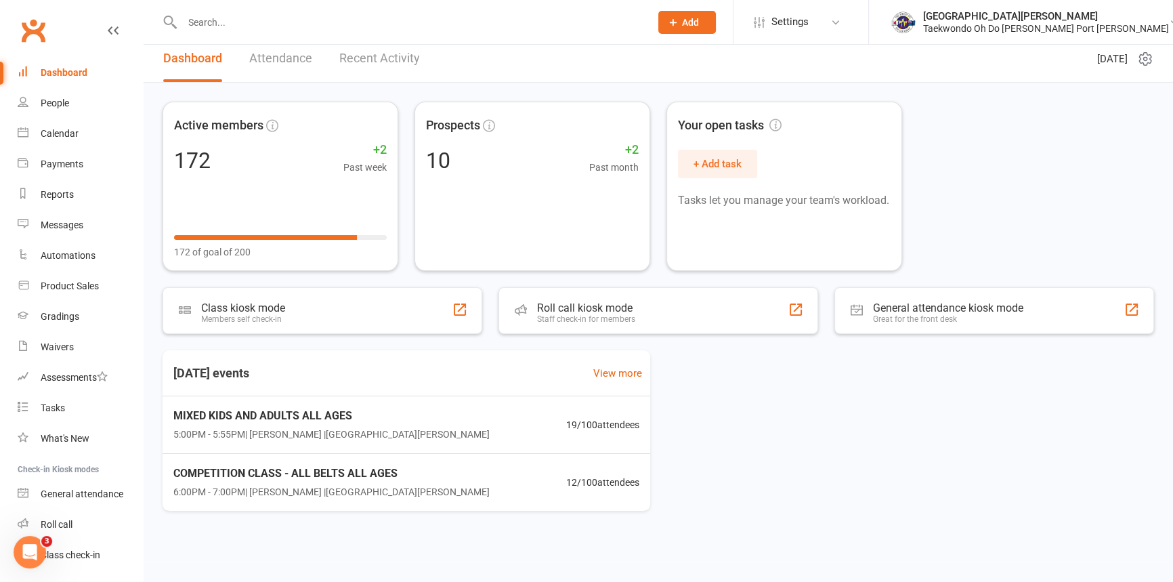
click at [70, 72] on div "Dashboard" at bounding box center [64, 72] width 47 height 11
